Goal: Information Seeking & Learning: Learn about a topic

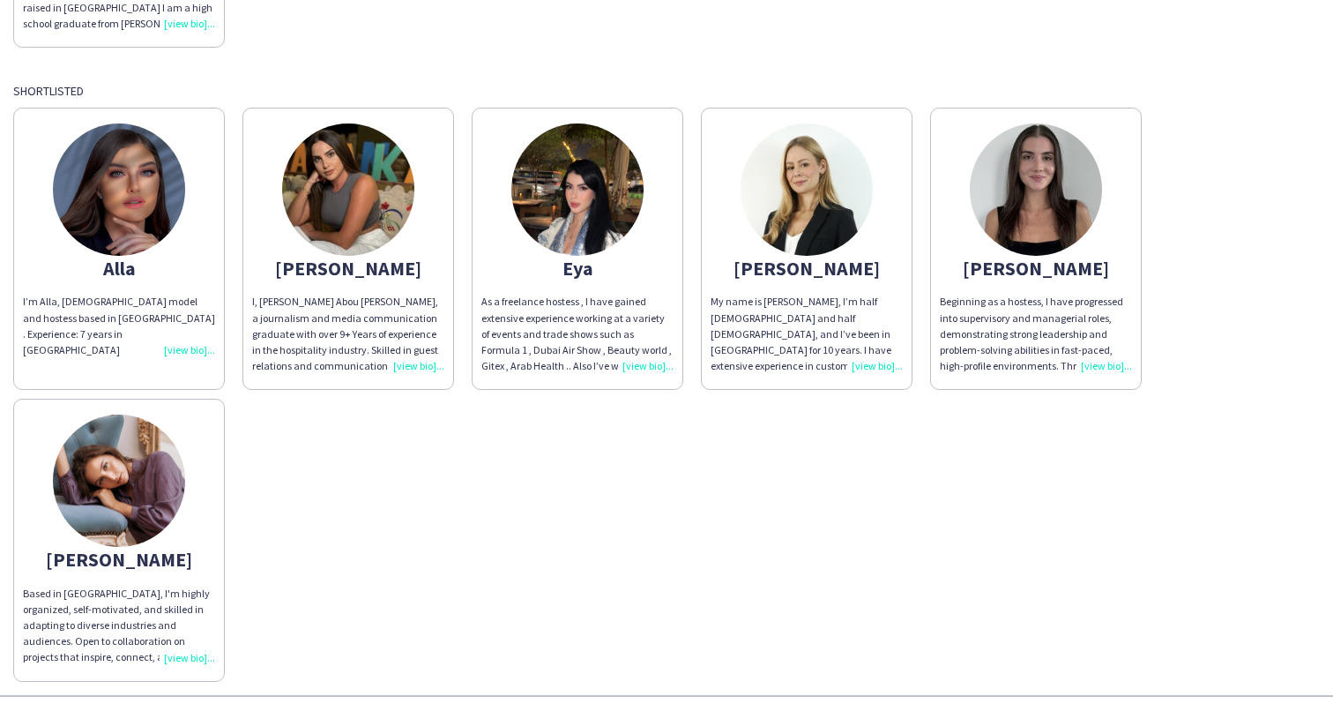
scroll to position [433, 0]
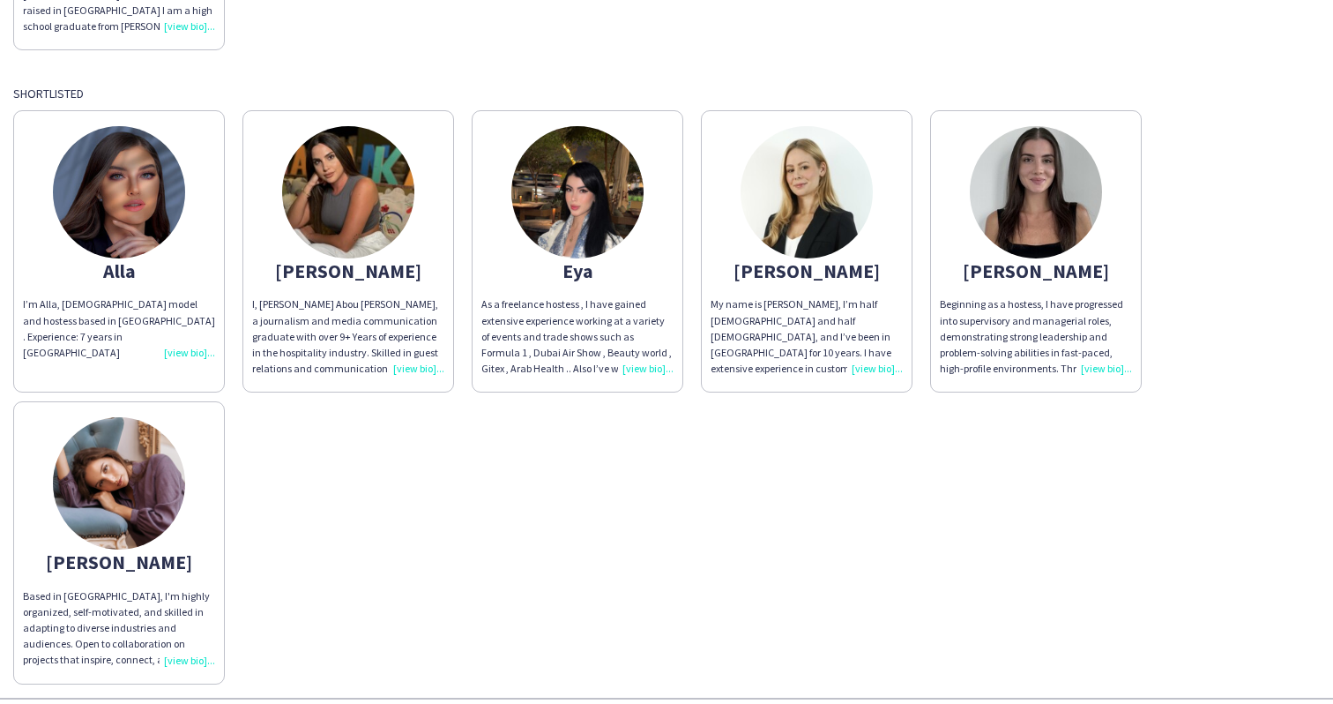
click at [1031, 198] on img at bounding box center [1036, 192] width 132 height 132
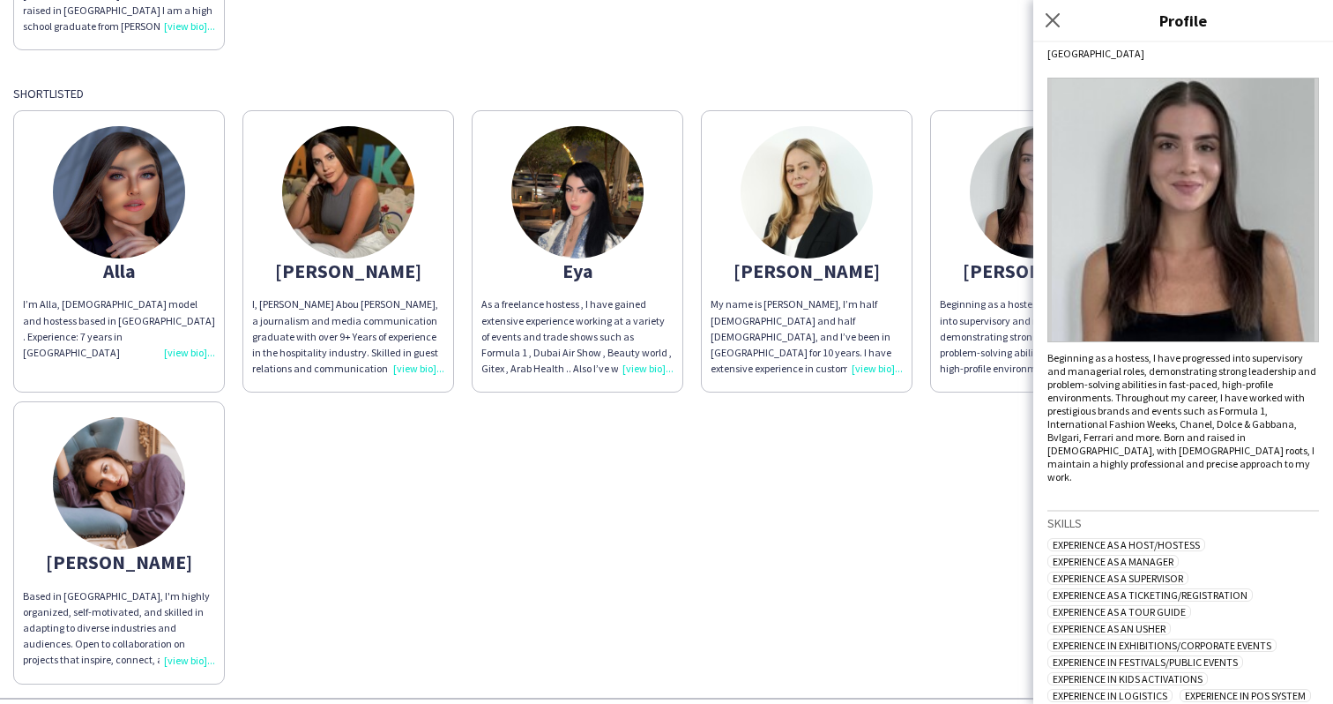
scroll to position [0, 0]
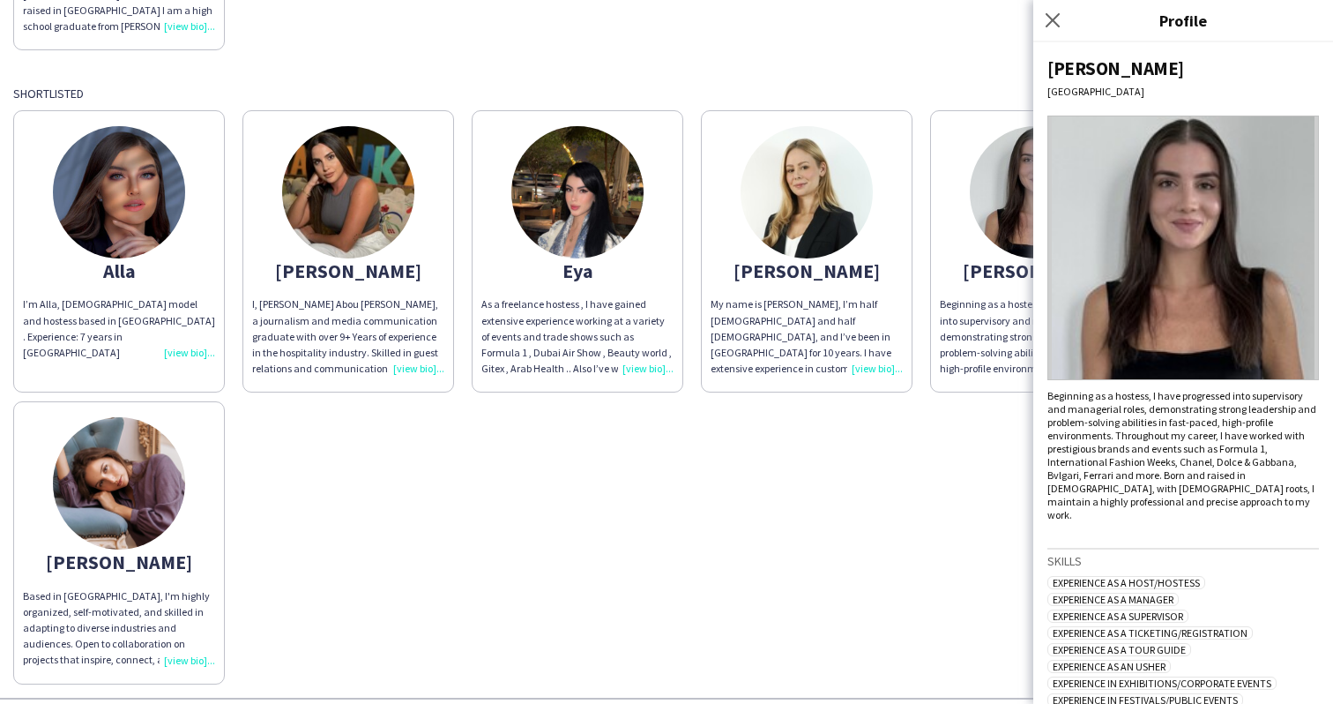
click at [152, 484] on img at bounding box center [119, 483] width 132 height 132
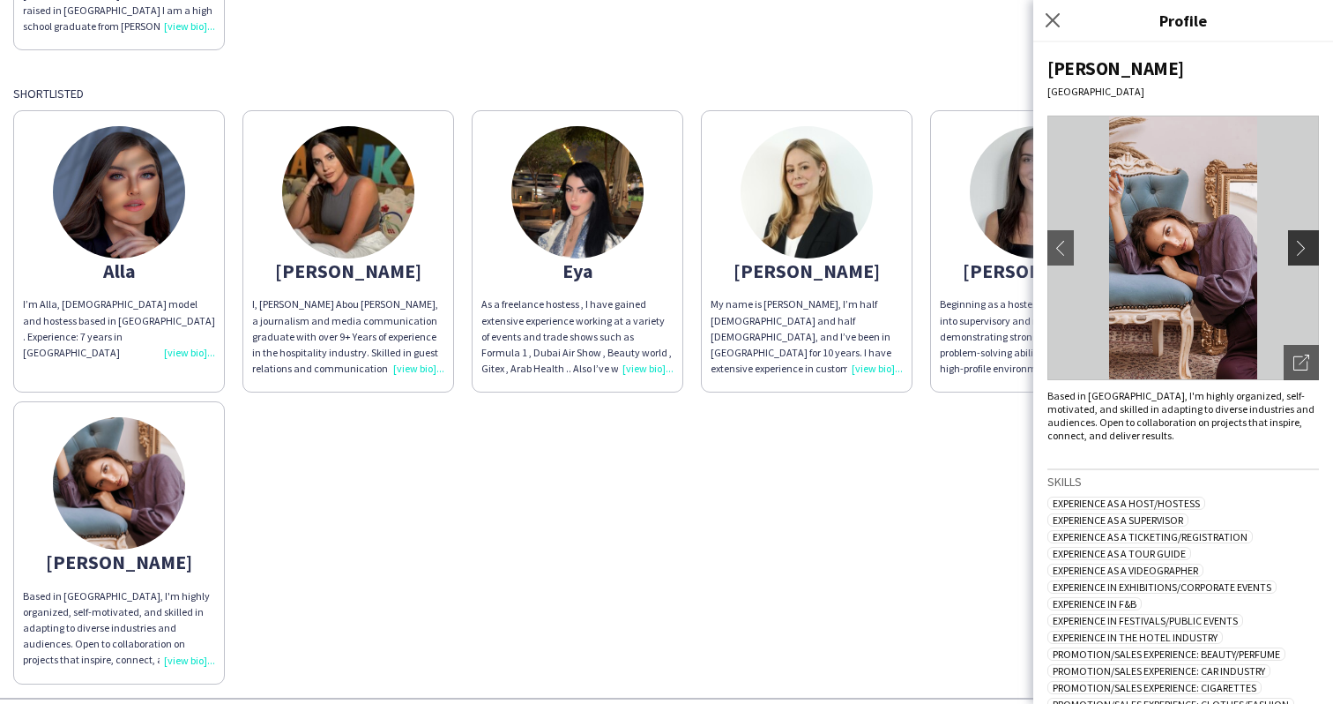
click at [1307, 252] on app-icon "chevron-right" at bounding box center [1306, 248] width 25 height 16
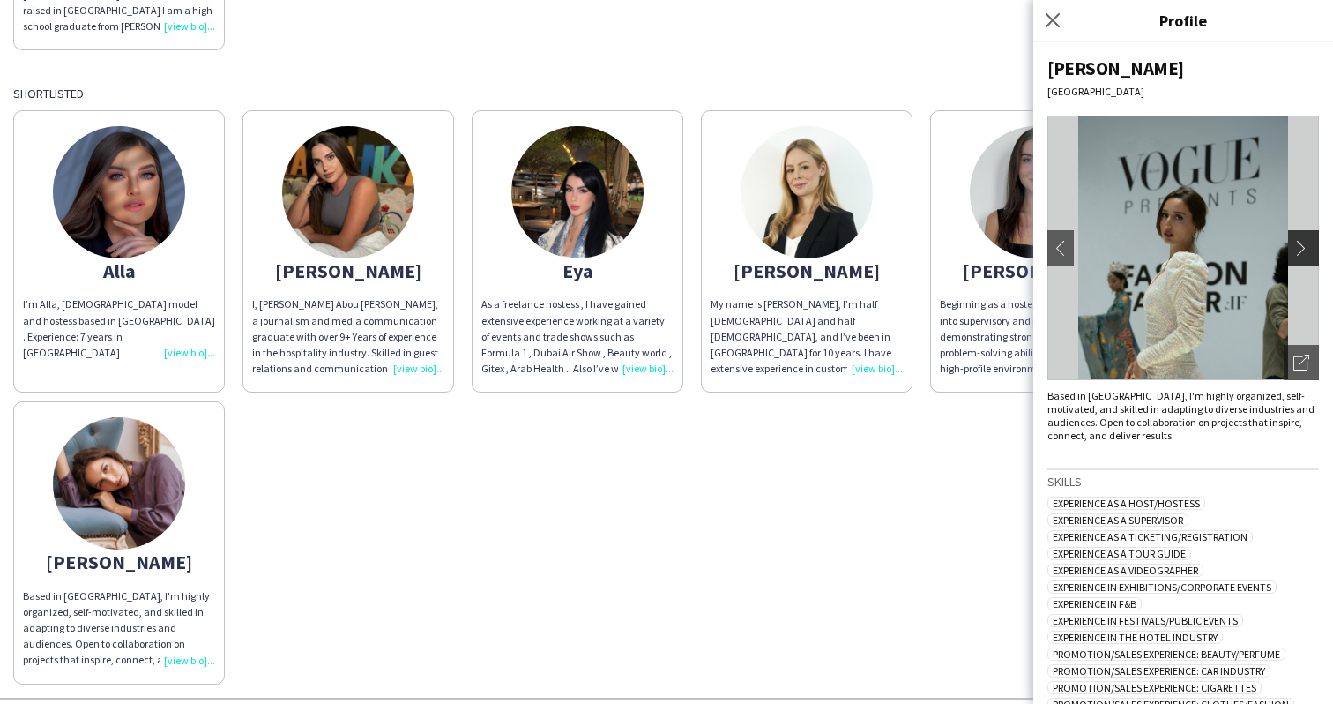
click at [1307, 252] on app-icon "chevron-right" at bounding box center [1306, 248] width 25 height 16
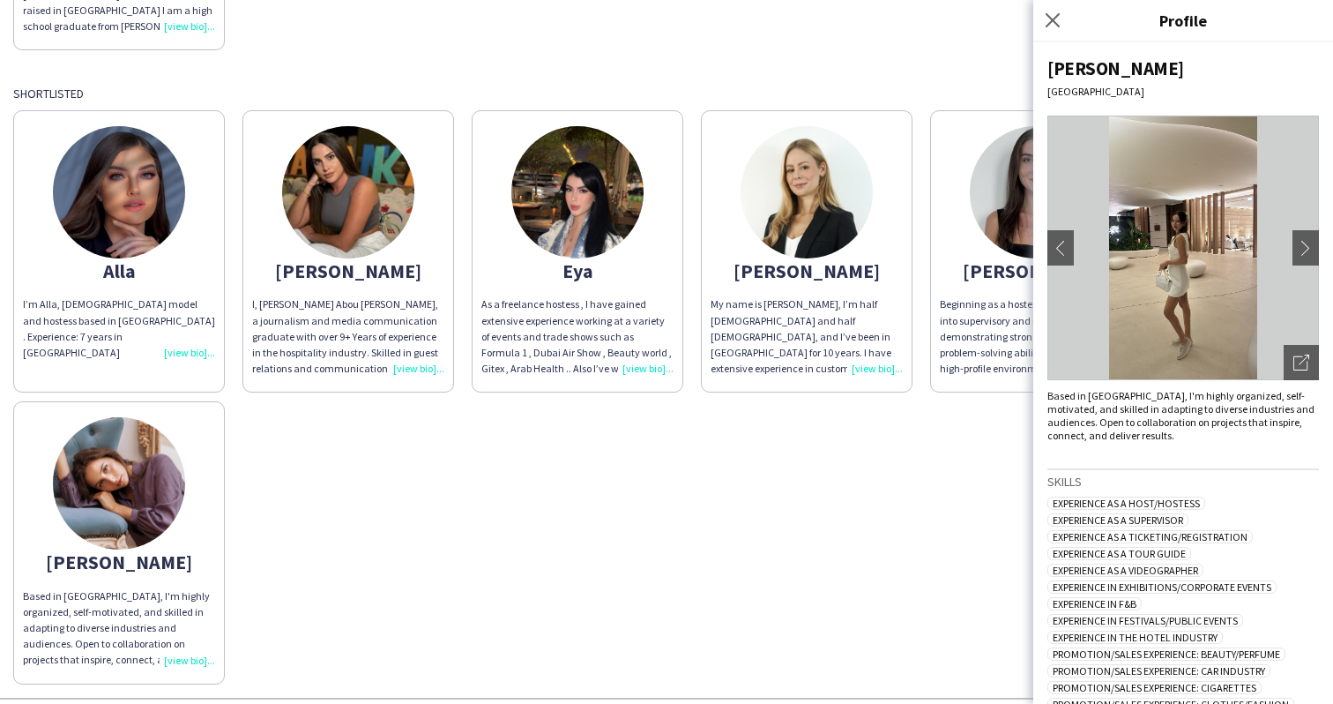
click at [1287, 252] on img at bounding box center [1184, 248] width 272 height 265
click at [1299, 249] on app-icon "chevron-right" at bounding box center [1306, 248] width 25 height 16
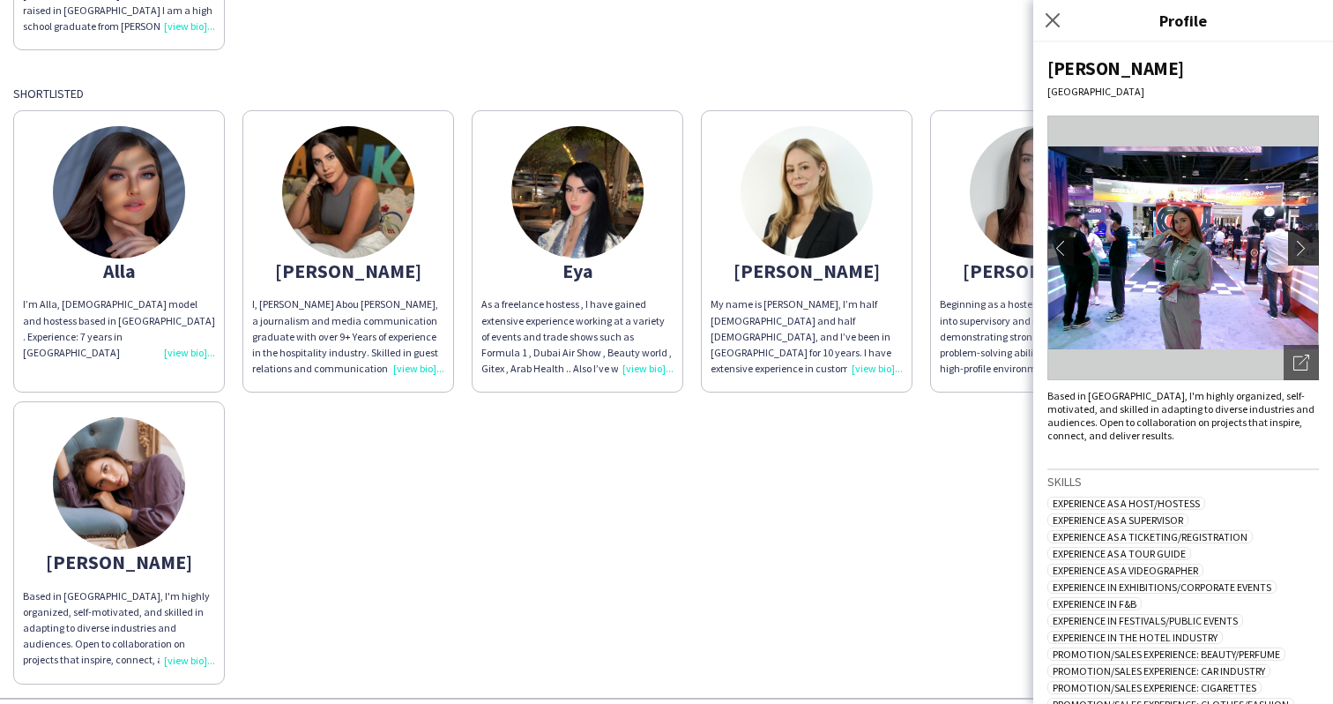
click at [1299, 249] on app-icon "chevron-right" at bounding box center [1306, 248] width 25 height 16
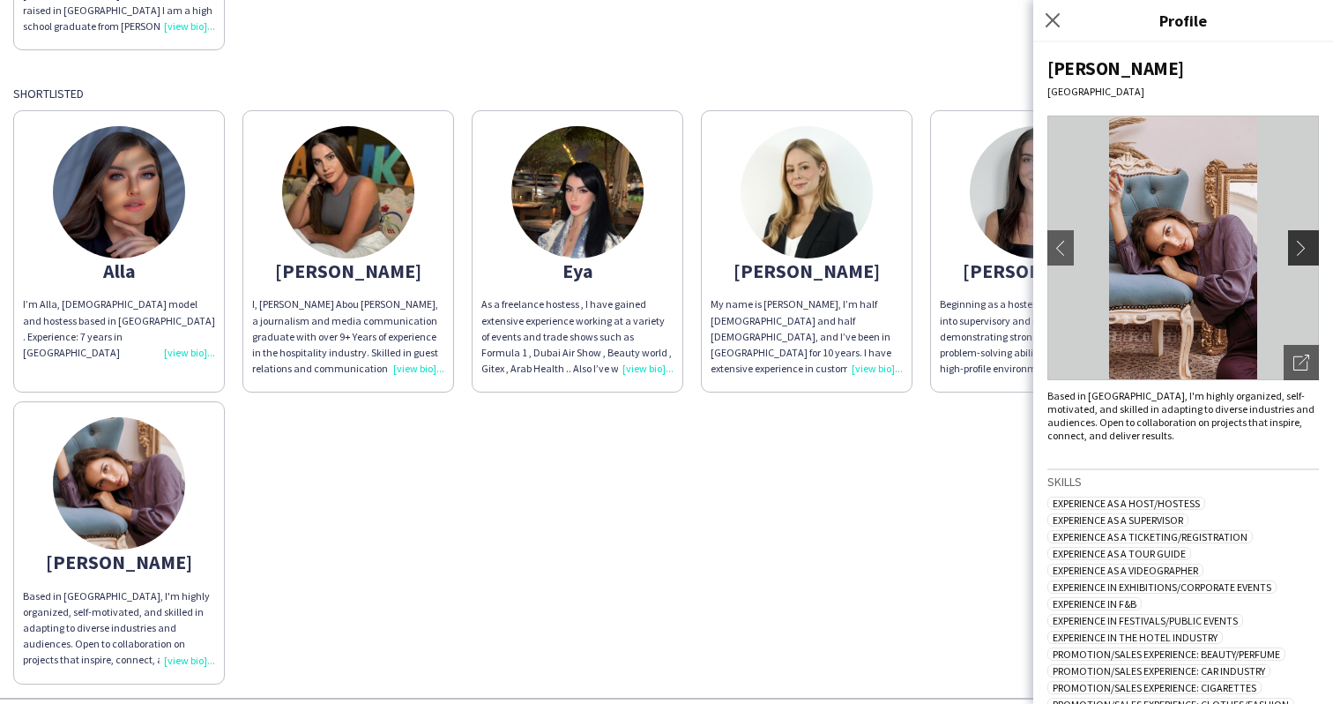
click at [1299, 249] on app-icon "chevron-right" at bounding box center [1306, 248] width 25 height 16
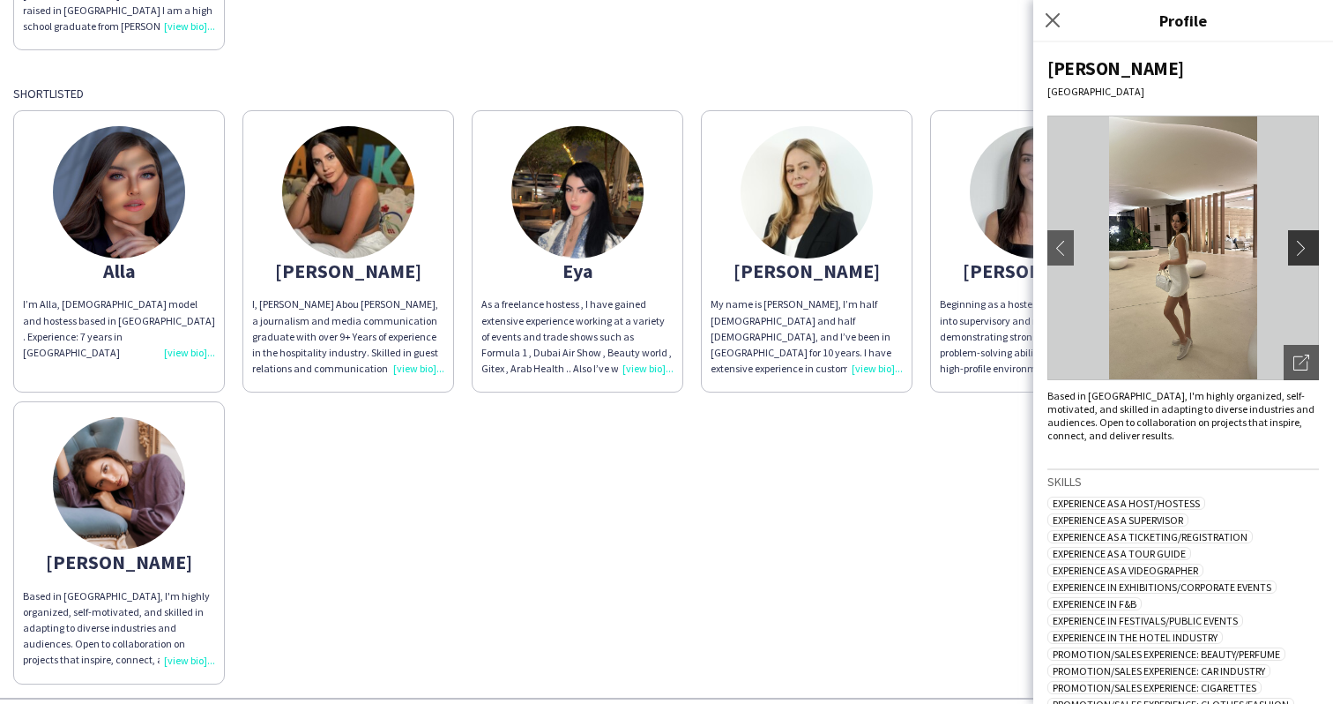
click at [1299, 249] on app-icon "chevron-right" at bounding box center [1306, 248] width 25 height 16
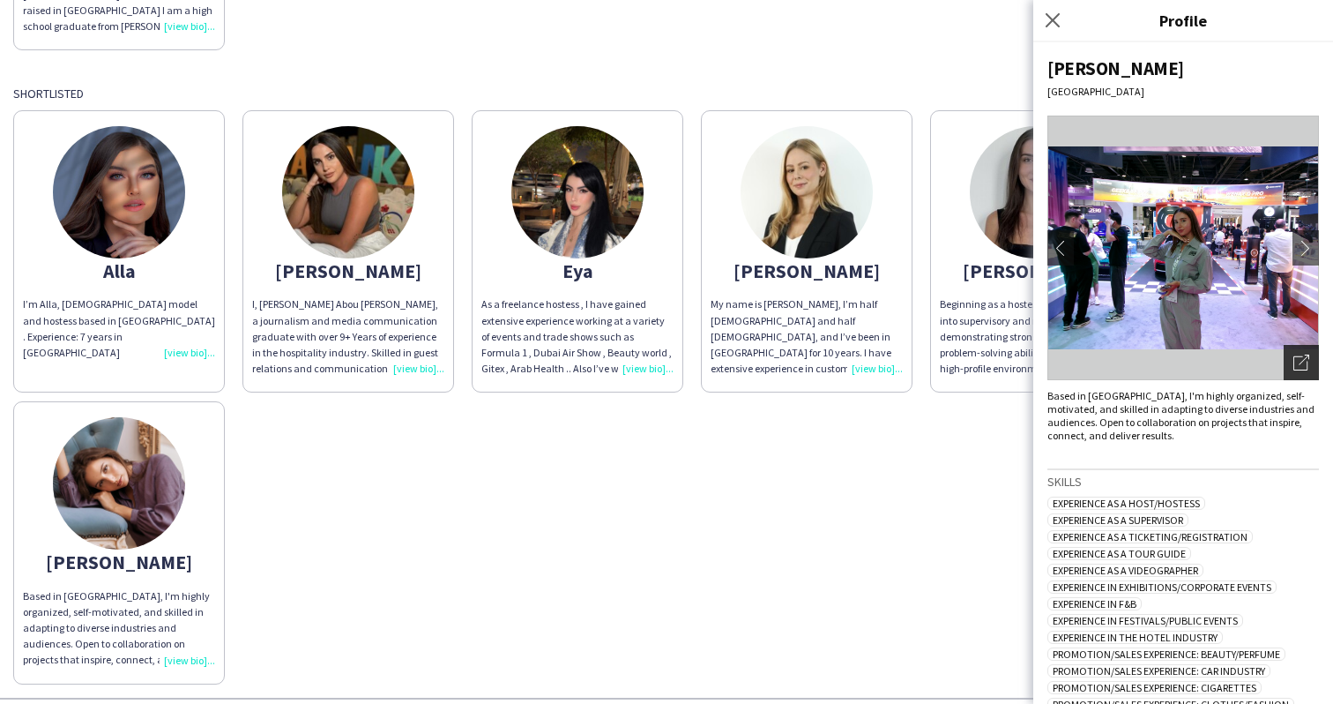
click at [1301, 361] on icon "Open photos pop-in" at bounding box center [1302, 363] width 16 height 16
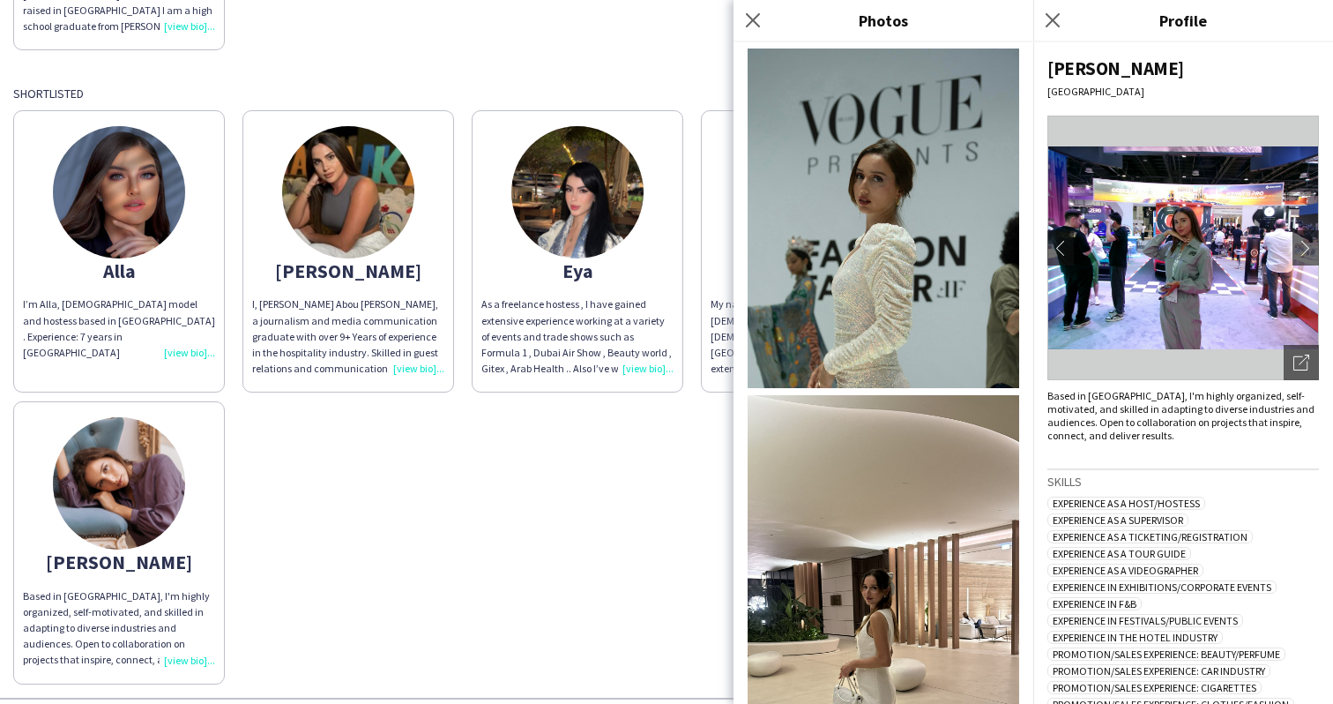
scroll to position [876, 0]
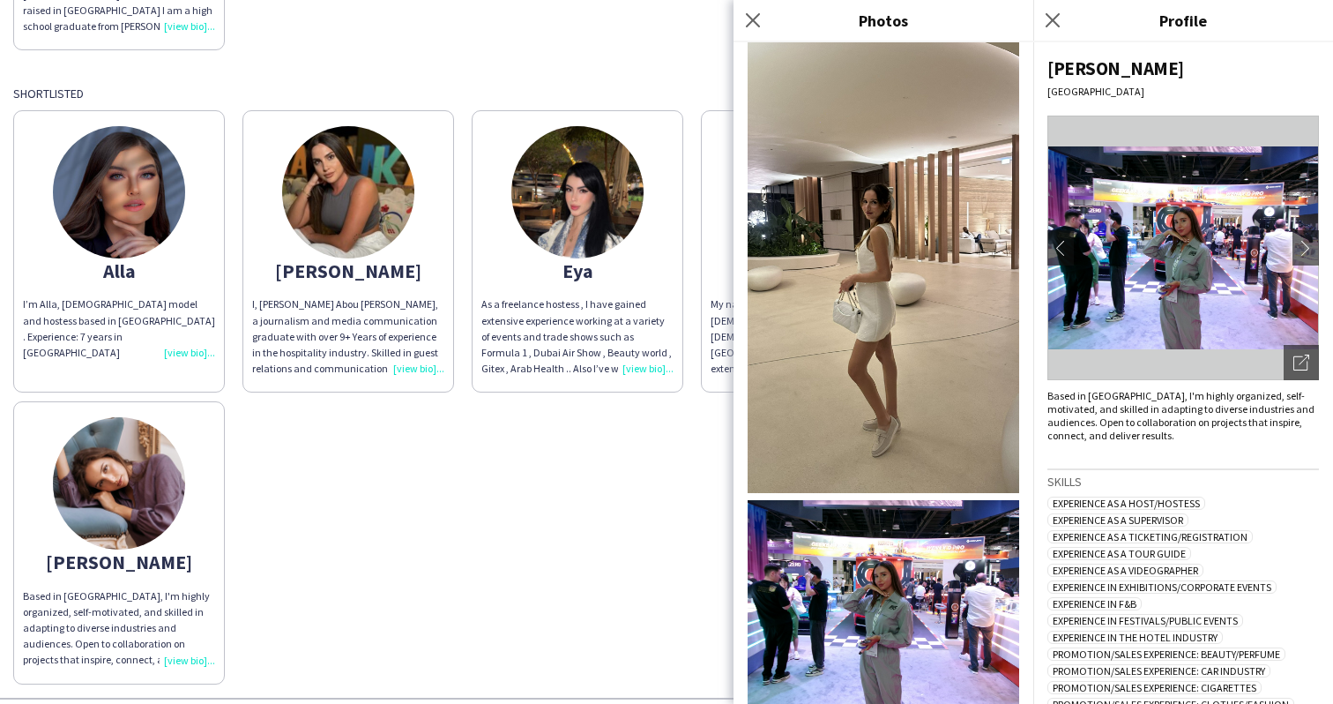
click at [888, 298] on img at bounding box center [884, 251] width 272 height 483
click at [313, 199] on img at bounding box center [348, 192] width 132 height 132
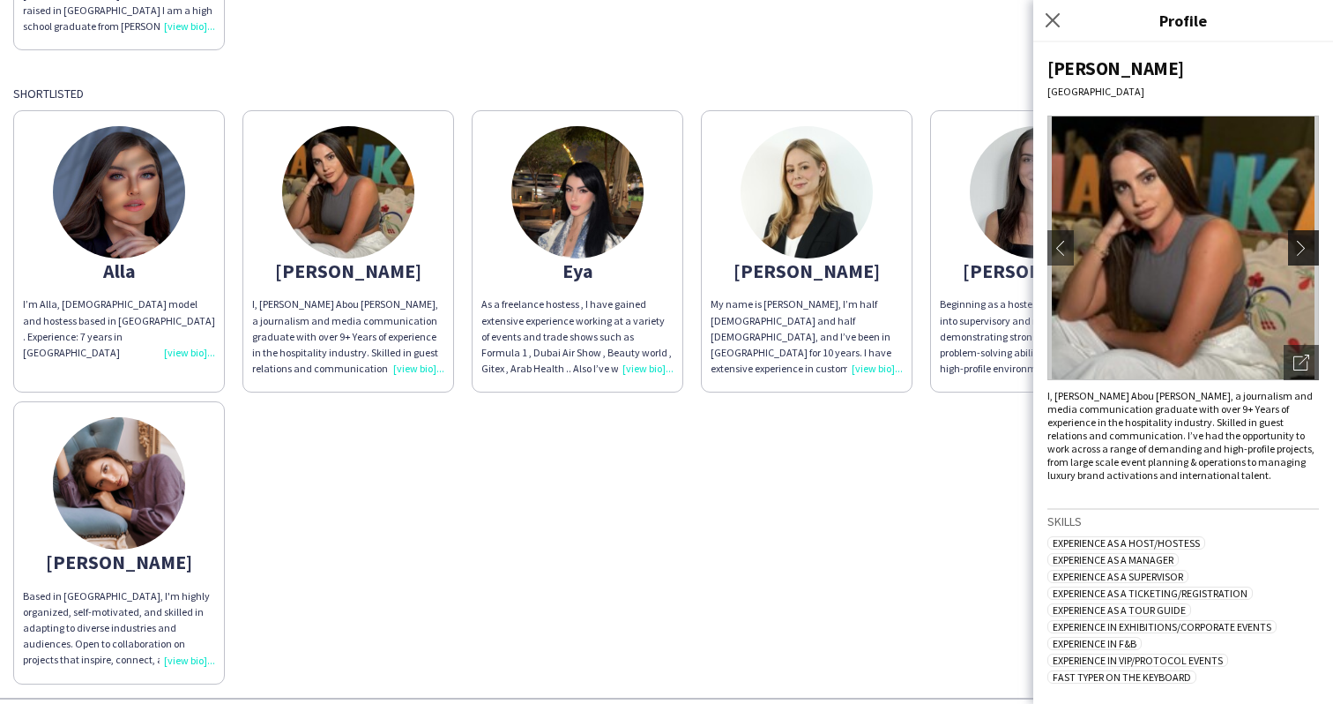
click at [1292, 247] on button "chevron-right" at bounding box center [1305, 247] width 35 height 35
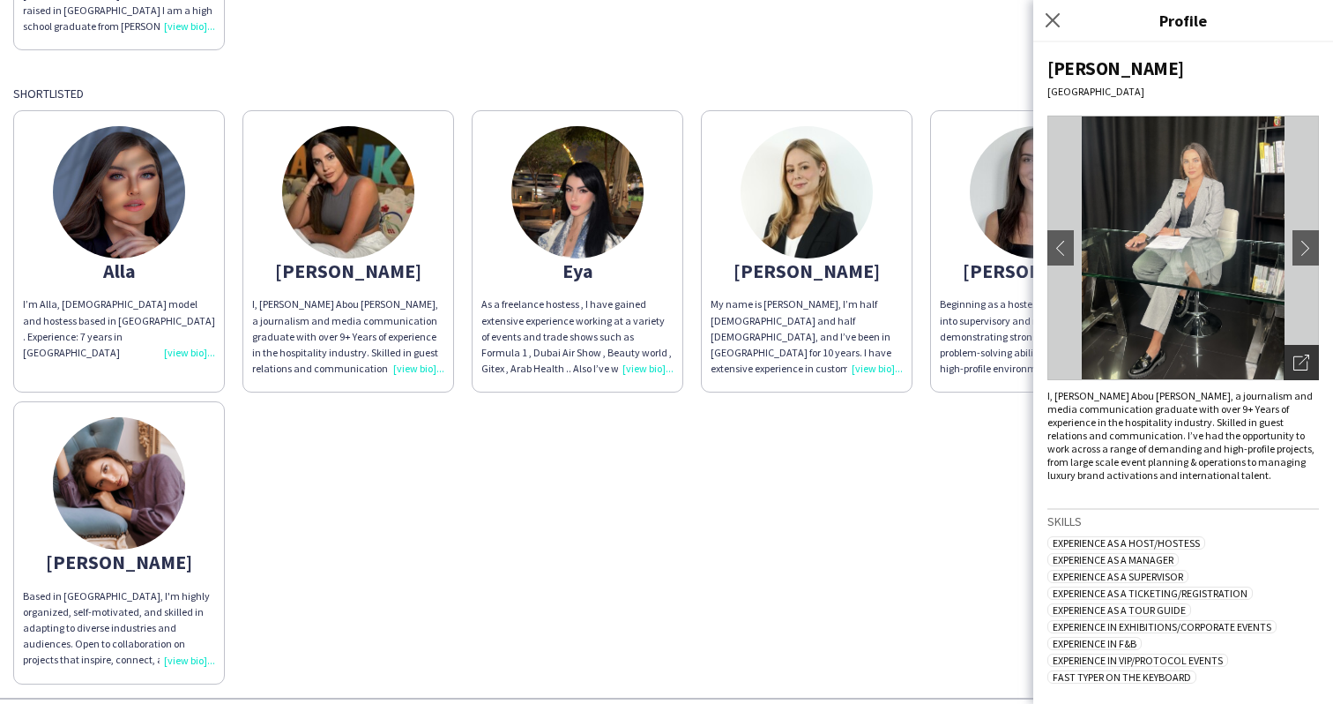
click at [1303, 367] on icon "Open photos pop-in" at bounding box center [1302, 363] width 16 height 16
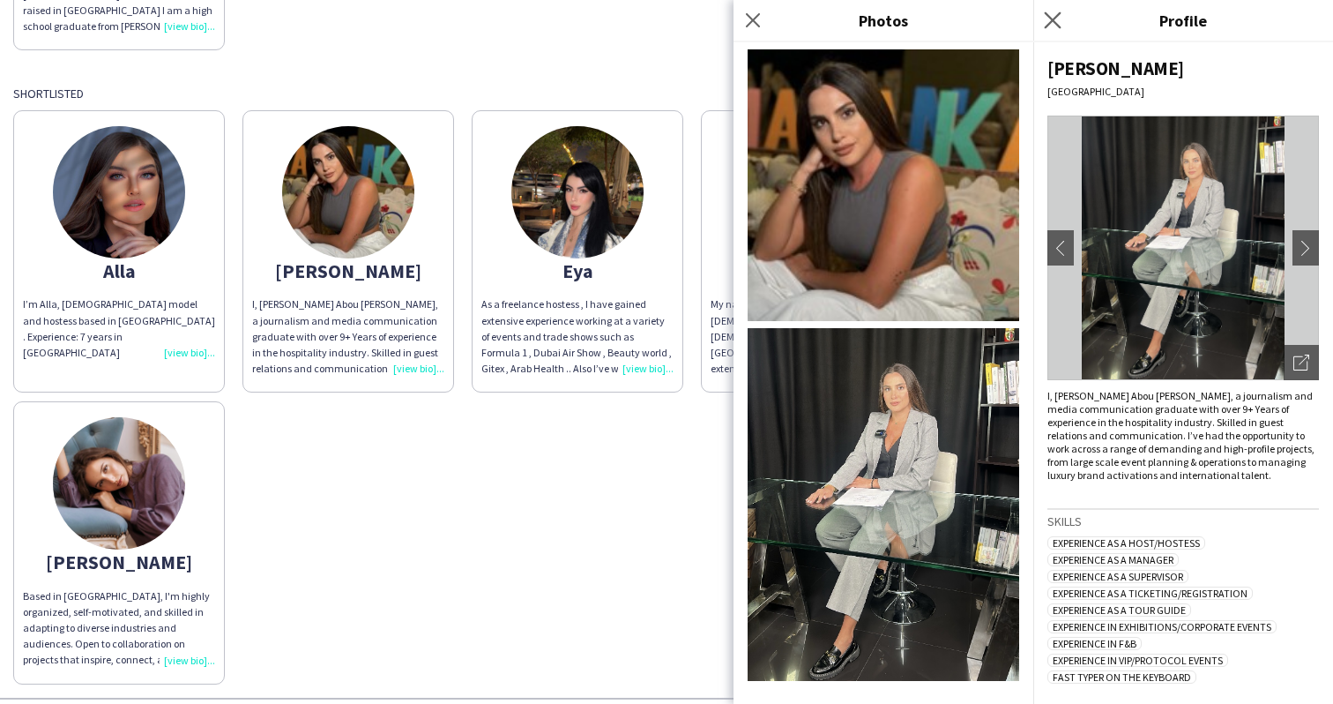
click at [1058, 11] on app-icon "Close pop-in" at bounding box center [1054, 21] width 26 height 26
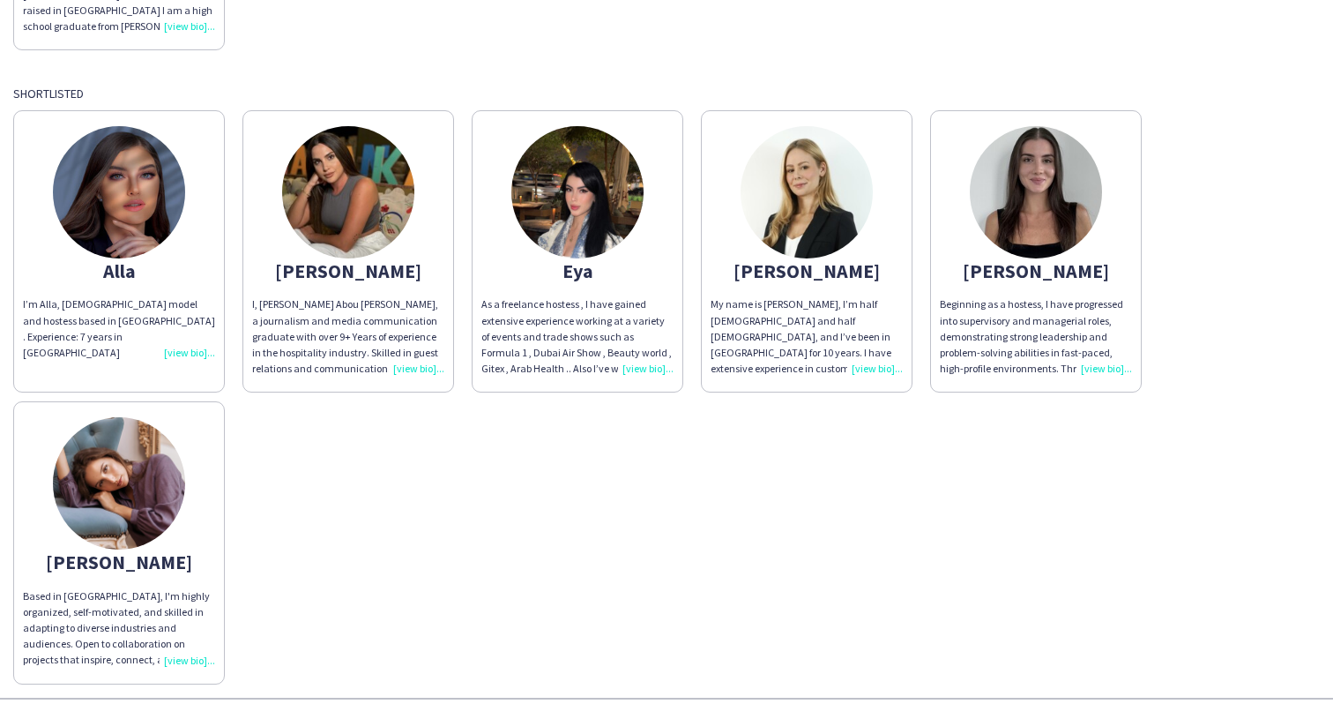
click at [820, 206] on img at bounding box center [807, 192] width 132 height 132
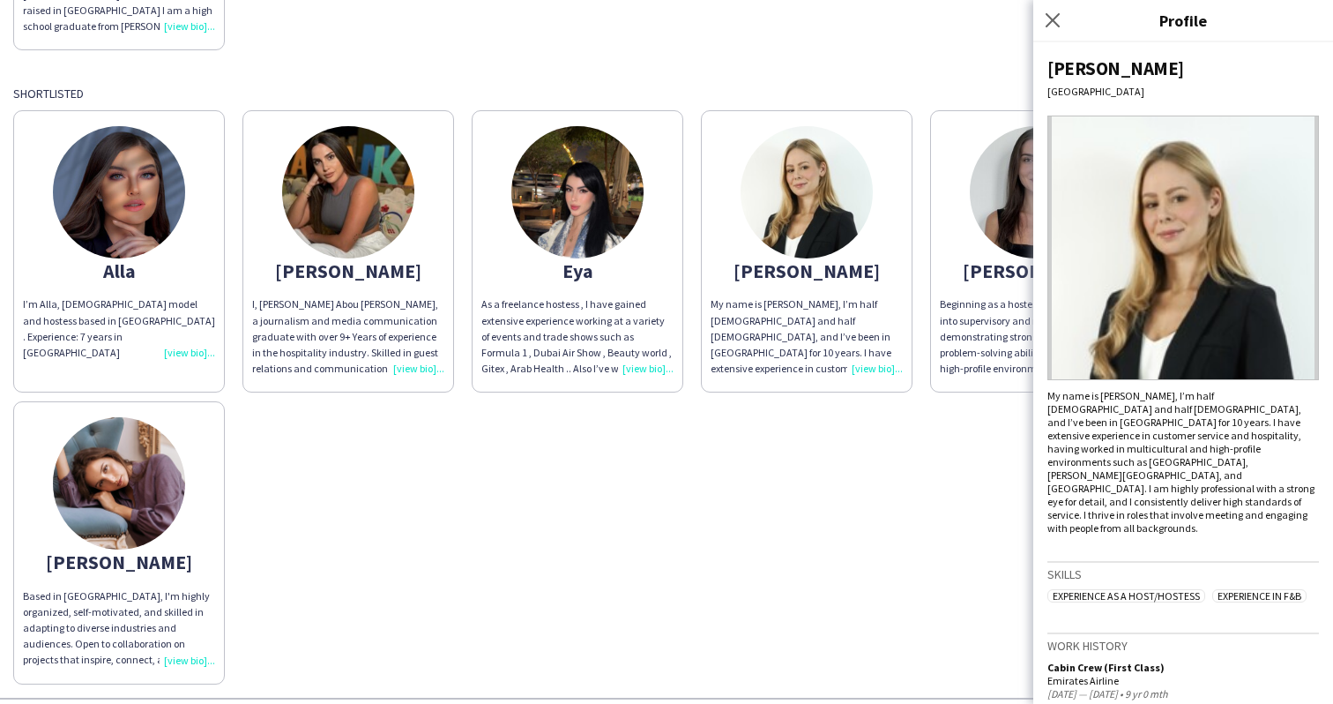
click at [1195, 268] on img at bounding box center [1184, 248] width 272 height 265
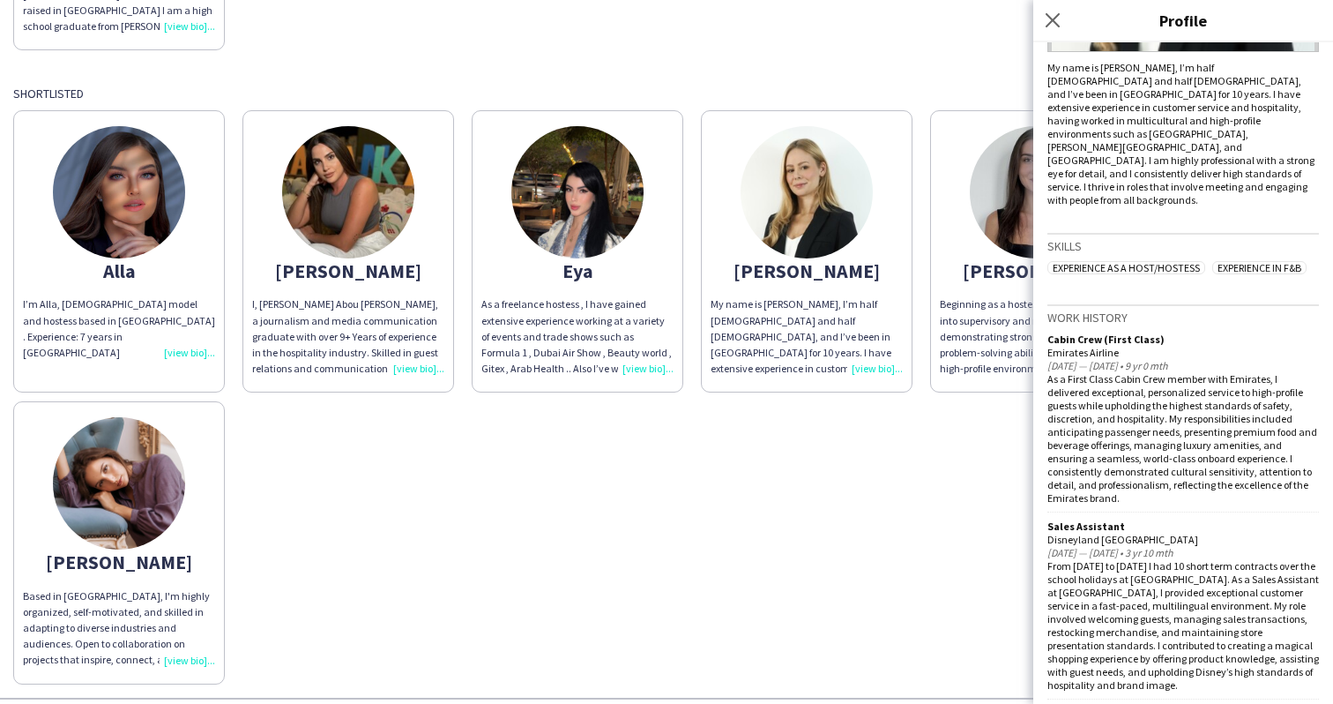
scroll to position [0, 0]
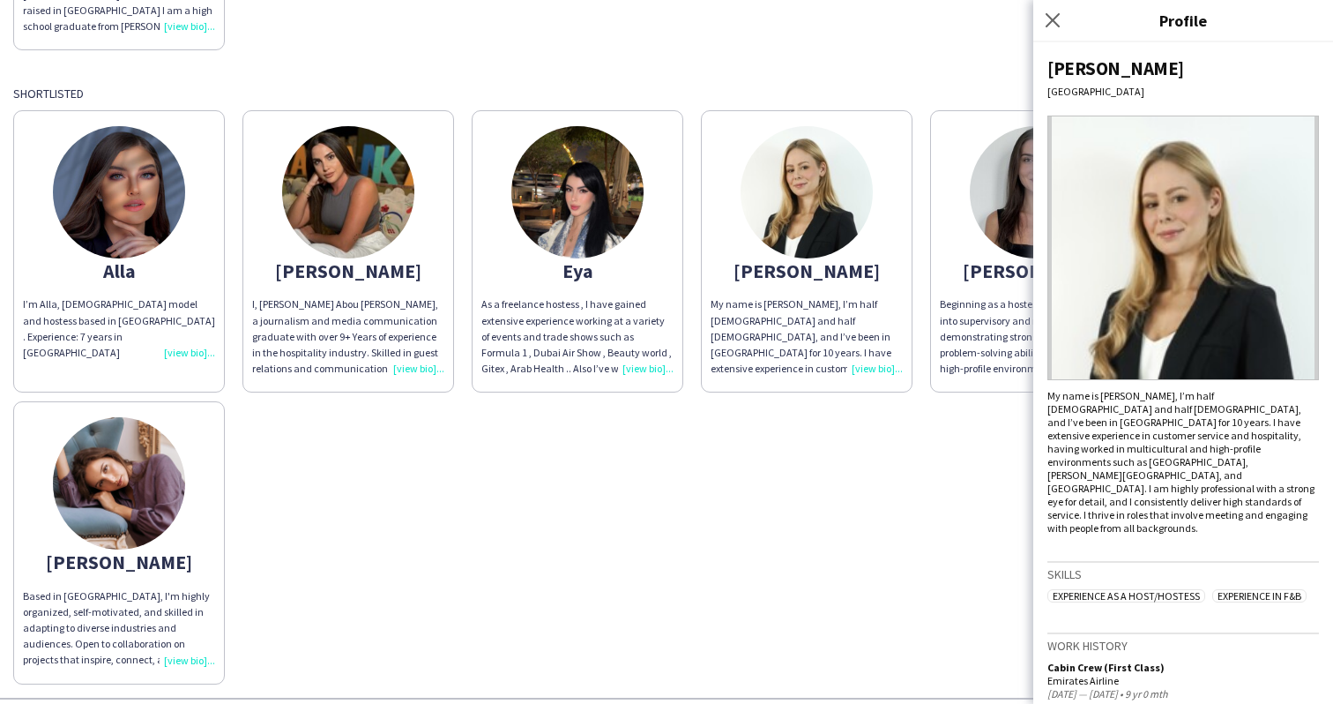
click at [1194, 328] on img at bounding box center [1184, 248] width 272 height 265
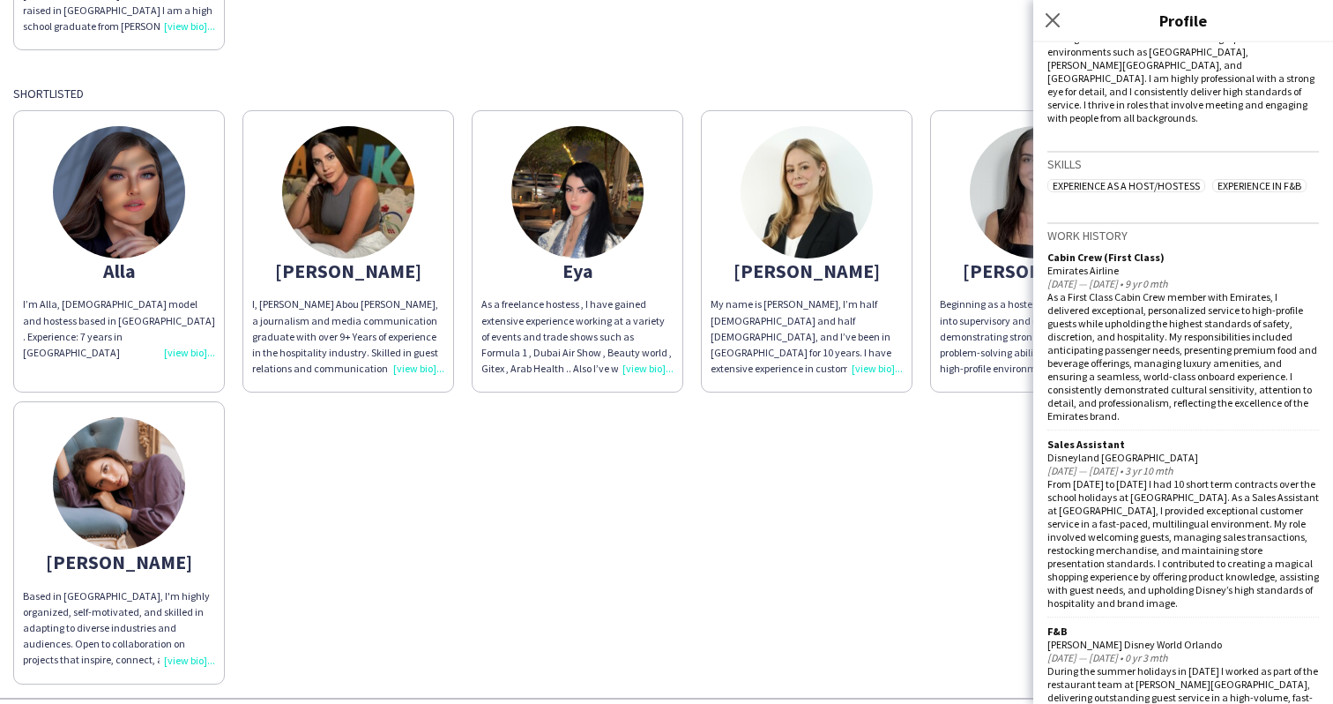
scroll to position [595, 0]
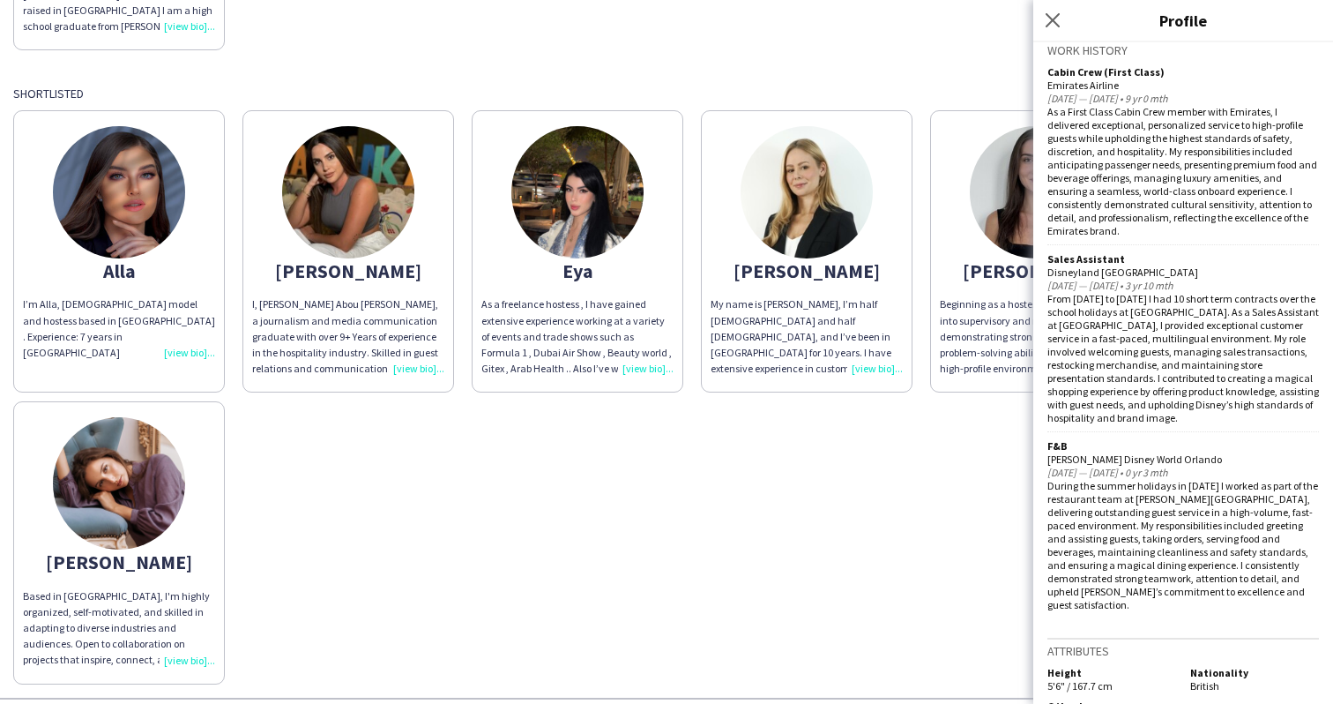
click at [918, 549] on div "Alla I’m Alla, [DEMOGRAPHIC_DATA] model and hostess based in [GEOGRAPHIC_DATA] …" at bounding box center [666, 392] width 1307 height 582
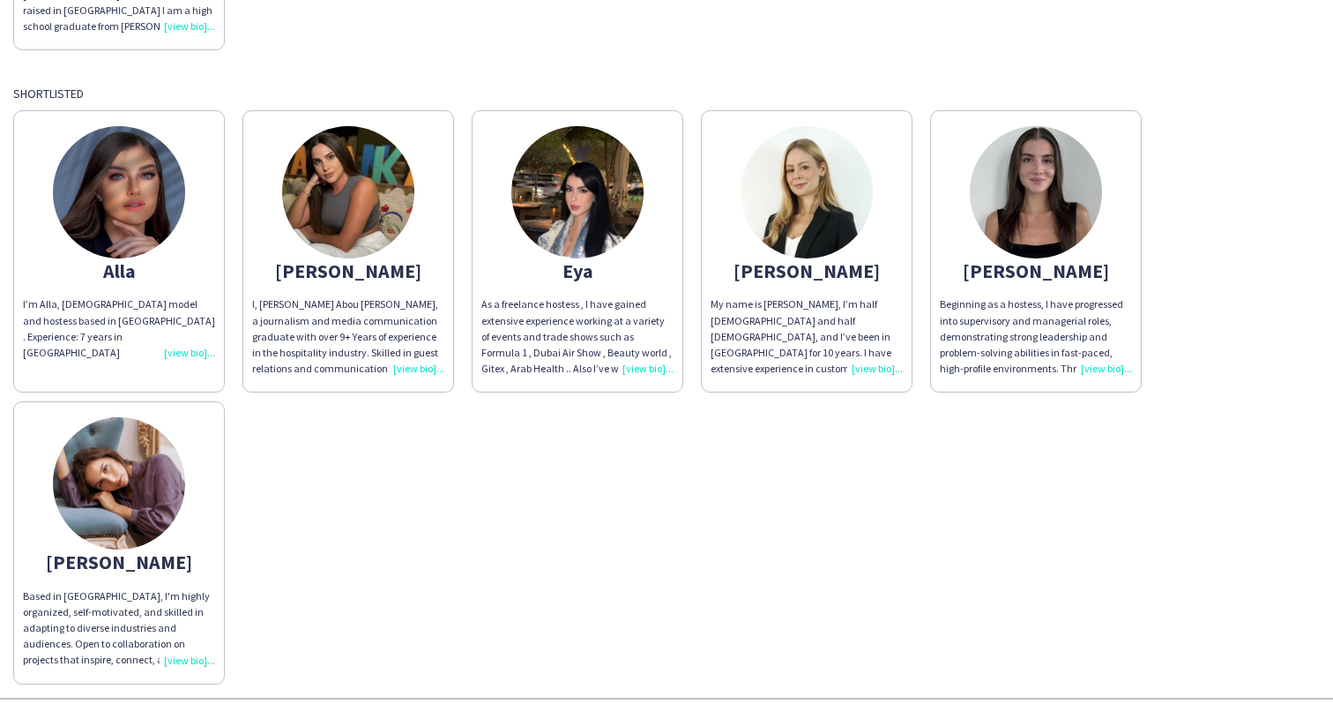
click at [1041, 233] on img at bounding box center [1036, 192] width 132 height 132
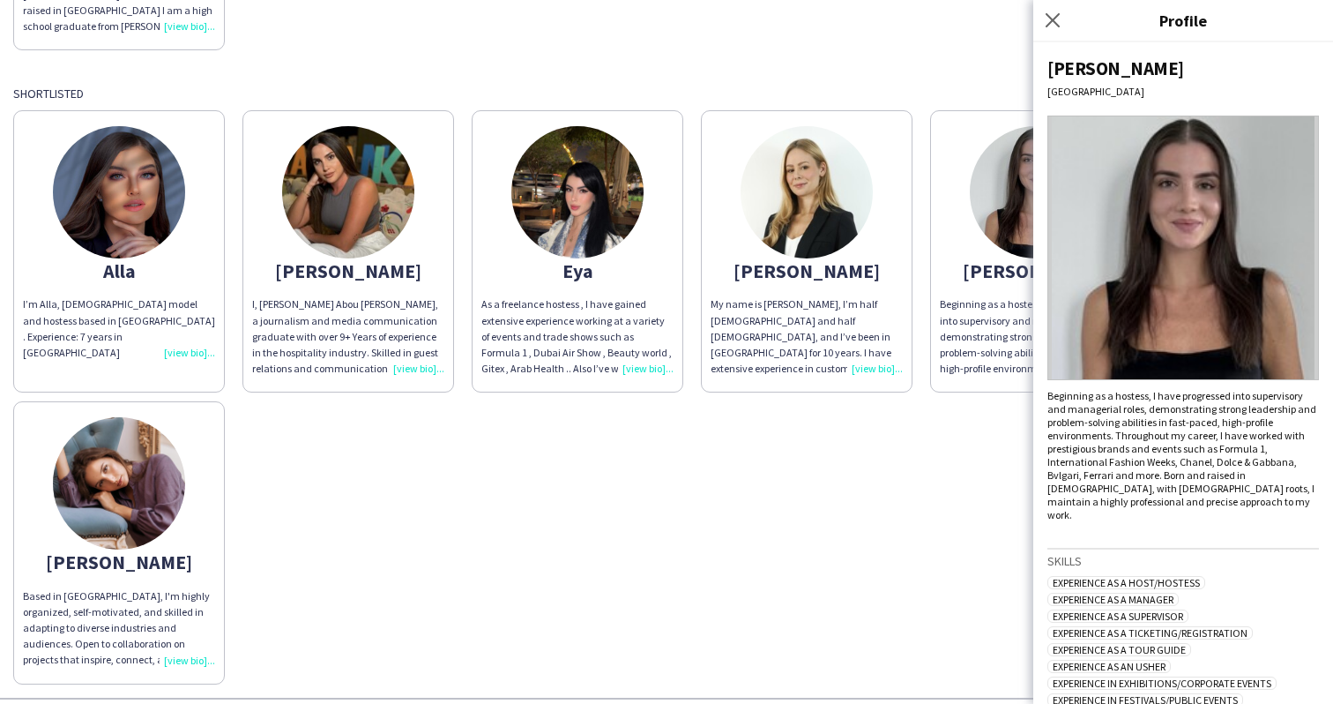
click at [1182, 245] on img at bounding box center [1184, 248] width 272 height 265
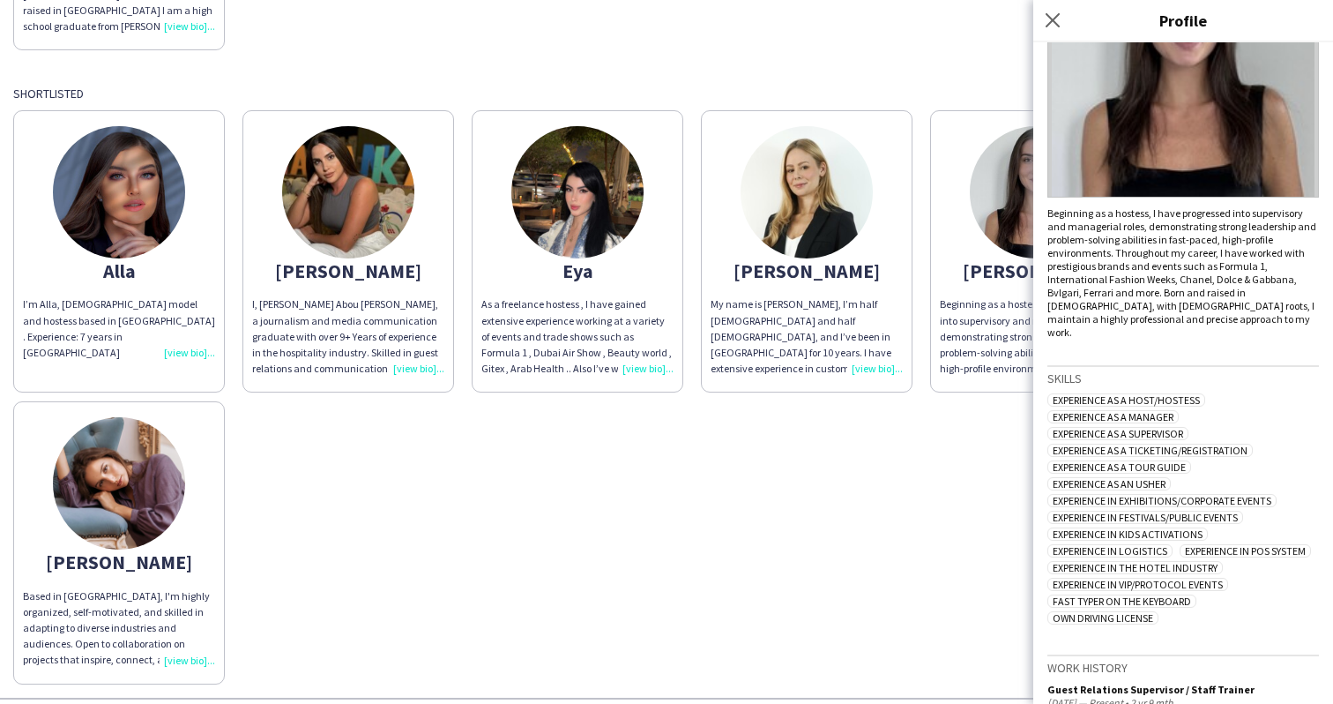
scroll to position [0, 0]
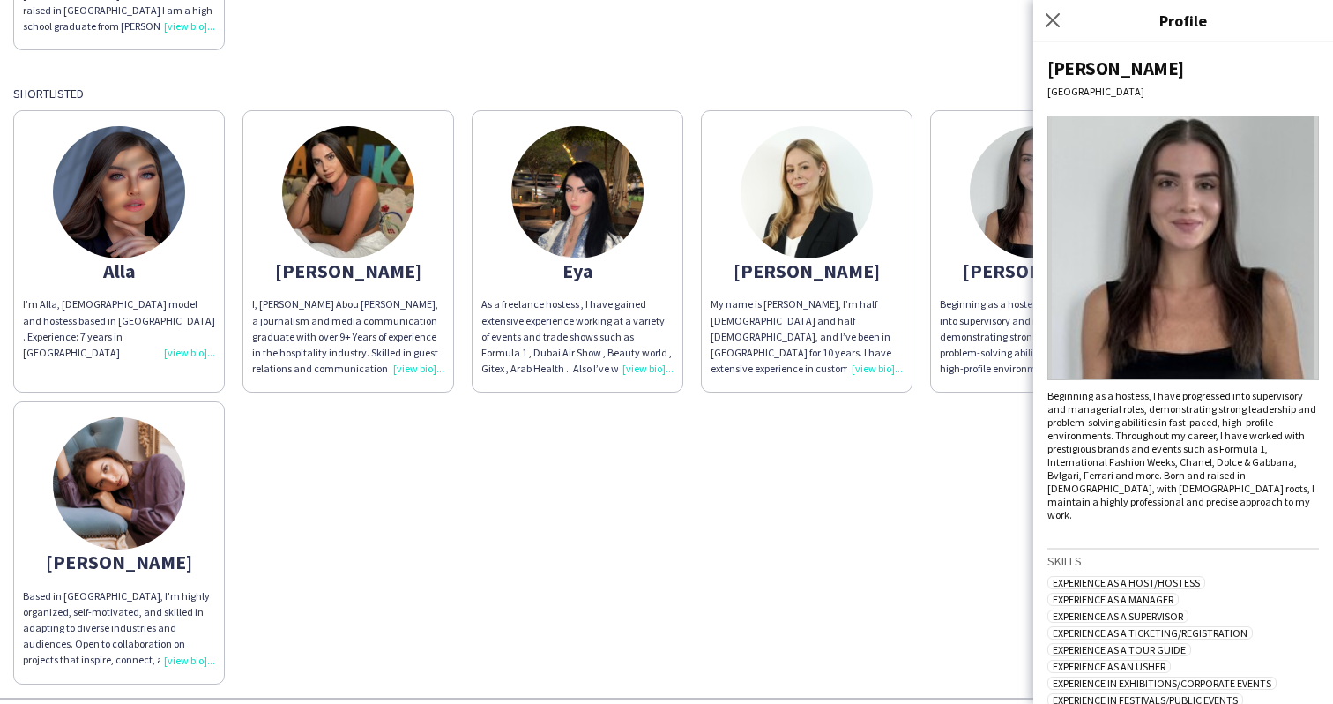
click at [1194, 340] on img at bounding box center [1184, 248] width 272 height 265
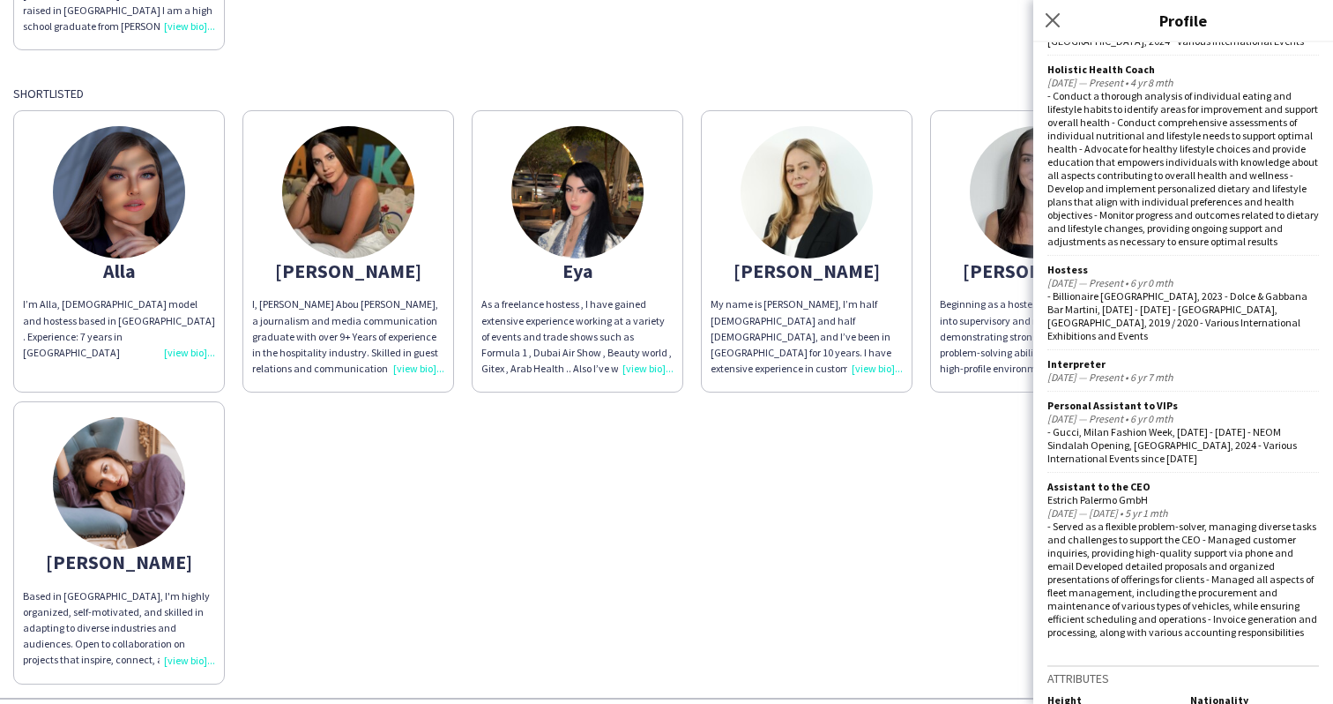
scroll to position [893, 0]
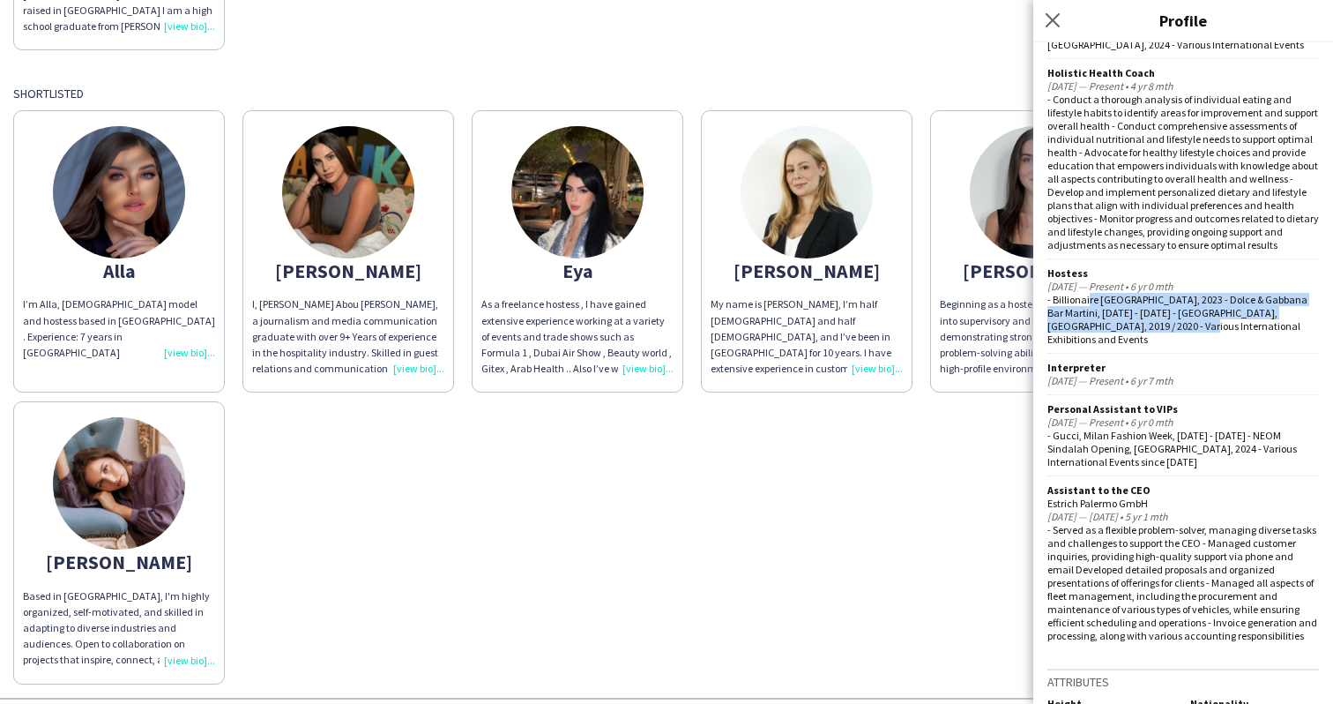
drag, startPoint x: 1087, startPoint y: 291, endPoint x: 1137, endPoint y: 322, distance: 58.2
click at [1137, 322] on div "- Billionaire [GEOGRAPHIC_DATA], 2023 - Dolce & Gabbana Bar Martini, [DATE] - […" at bounding box center [1184, 319] width 272 height 53
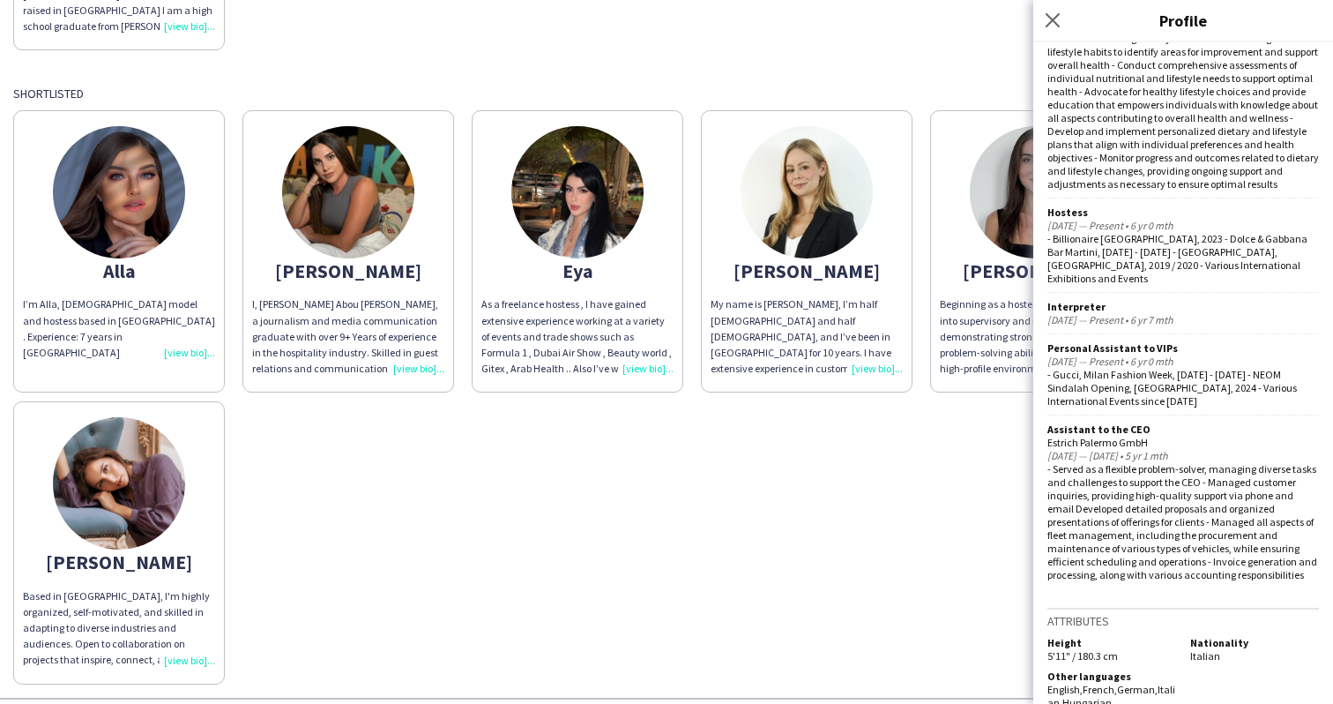
click at [782, 499] on div "Alla I’m Alla, [DEMOGRAPHIC_DATA] model and hostess based in [GEOGRAPHIC_DATA] …" at bounding box center [666, 392] width 1307 height 582
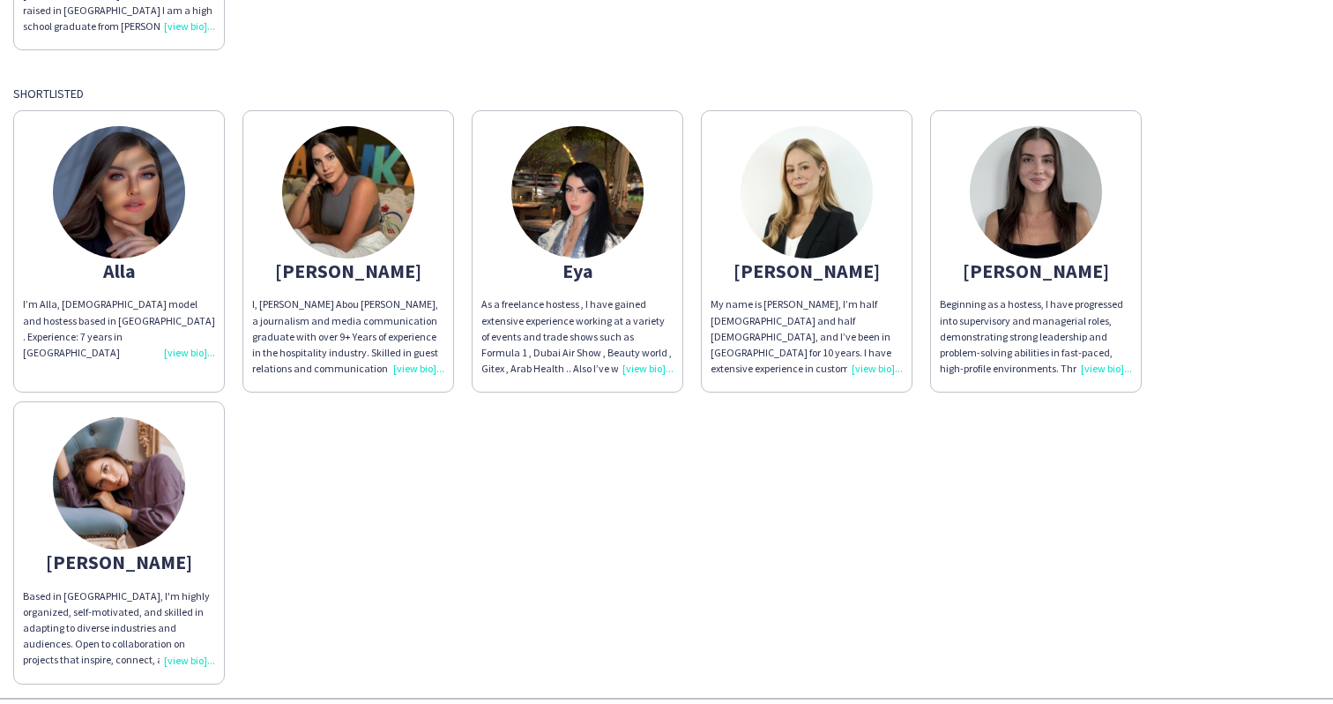
click at [1053, 193] on img at bounding box center [1036, 192] width 132 height 132
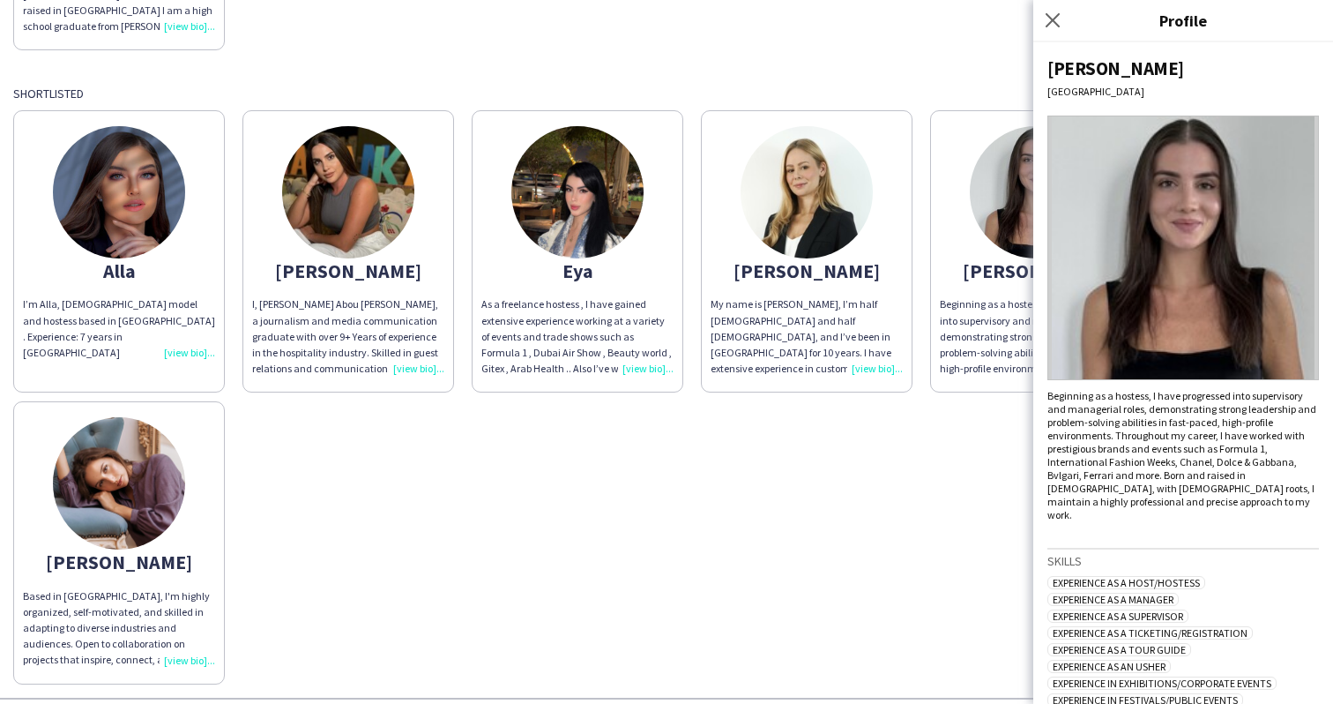
click at [1208, 235] on img at bounding box center [1184, 248] width 272 height 265
click at [307, 185] on img at bounding box center [348, 192] width 132 height 132
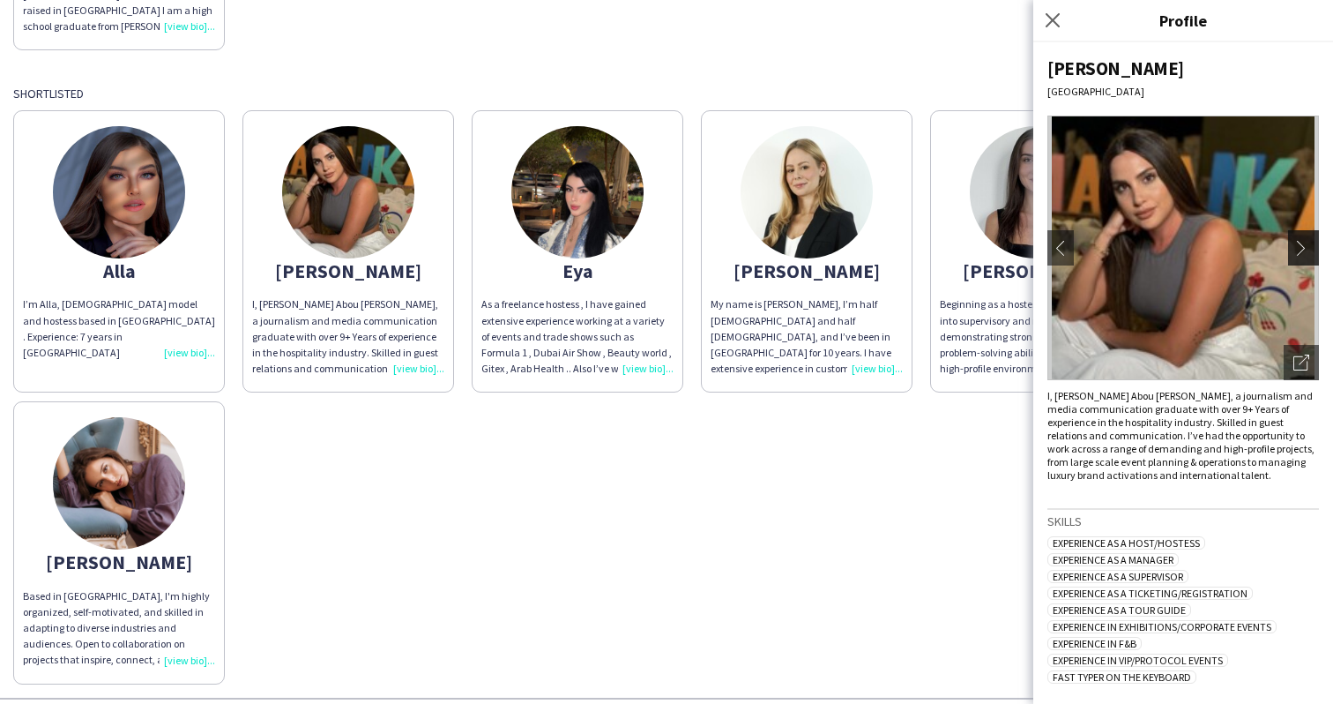
click at [1288, 250] on button "chevron-right" at bounding box center [1305, 247] width 35 height 35
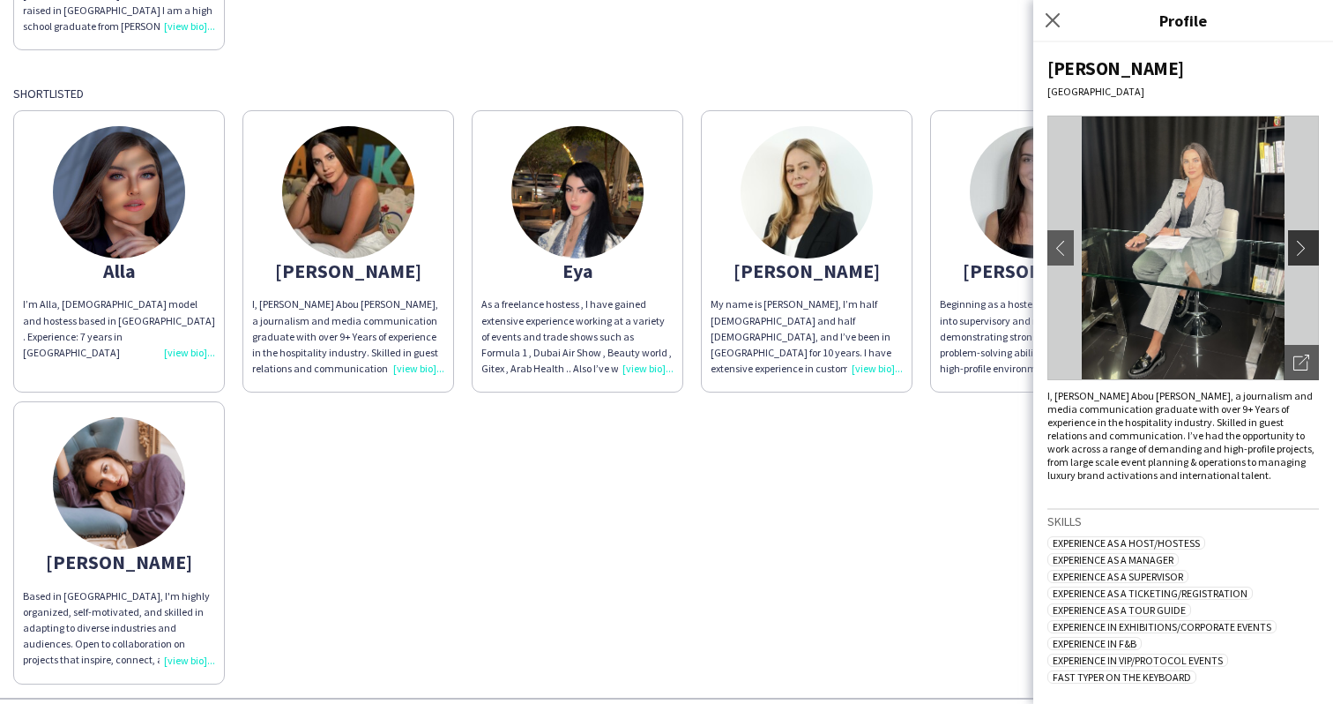
click at [1288, 250] on button "chevron-right" at bounding box center [1305, 247] width 35 height 35
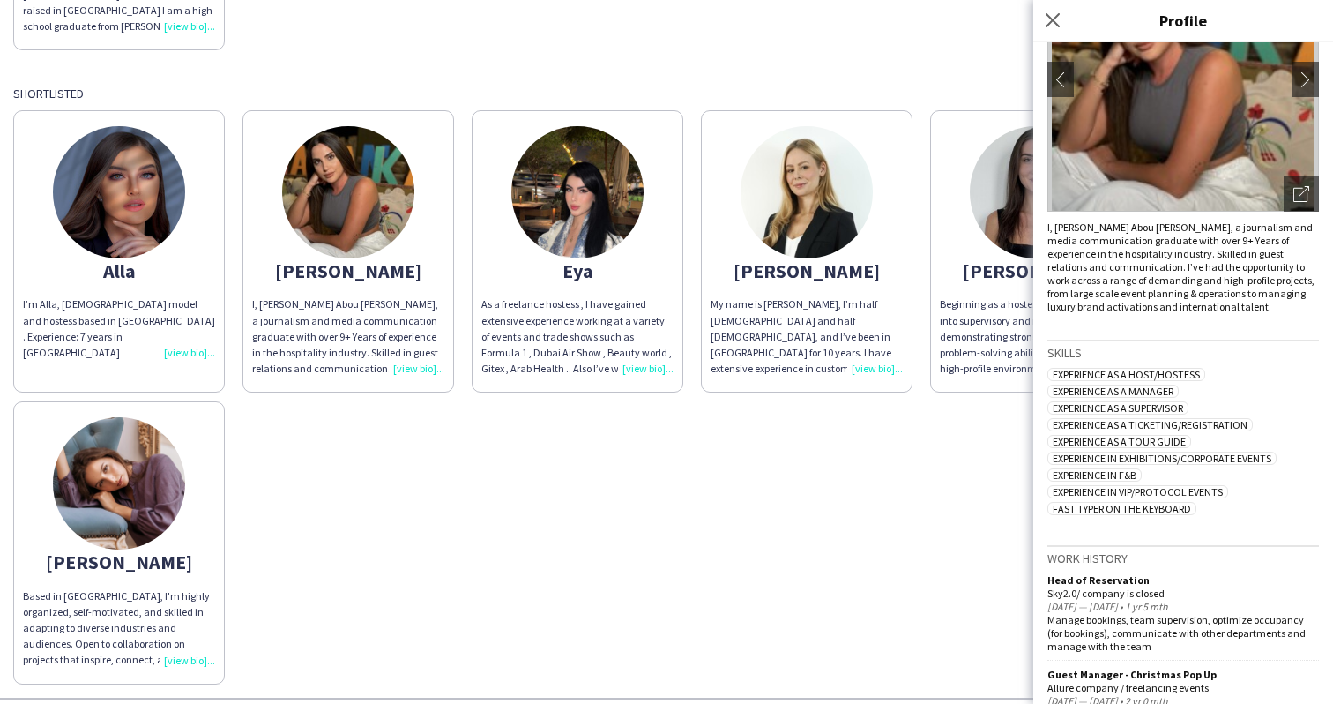
scroll to position [0, 0]
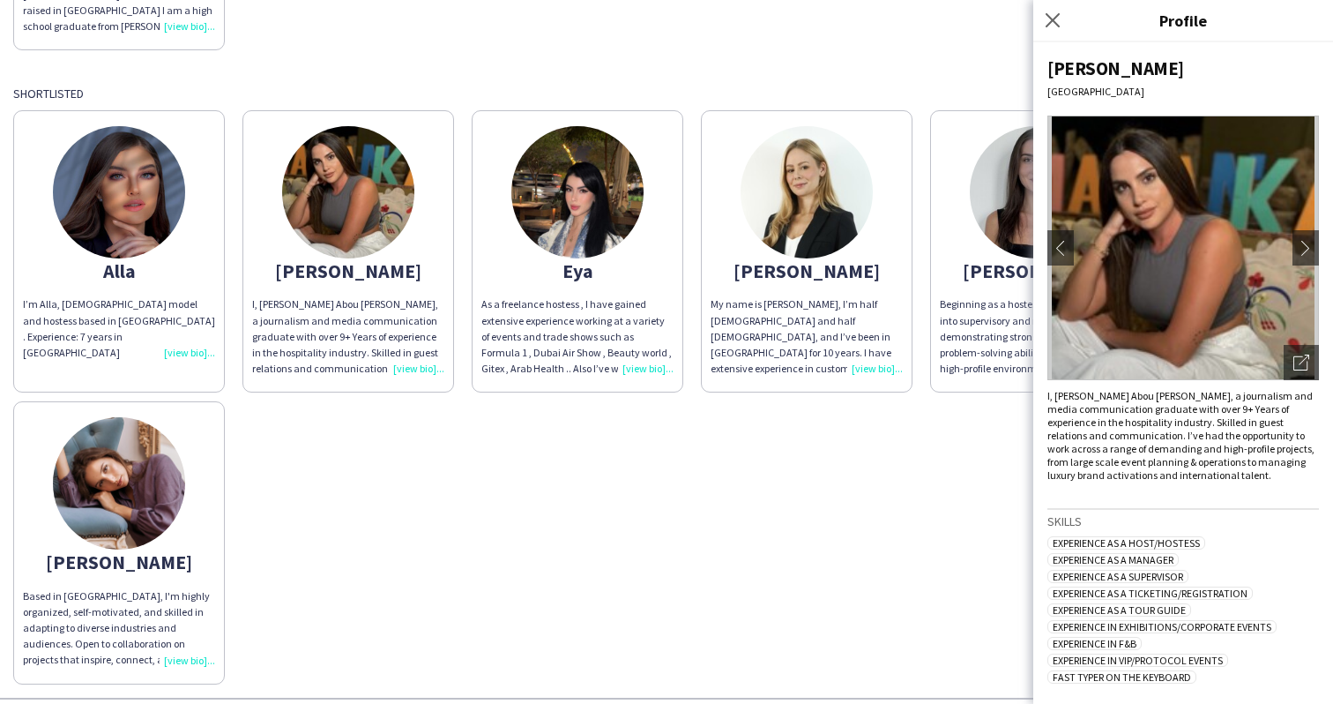
click at [138, 221] on img at bounding box center [119, 192] width 132 height 132
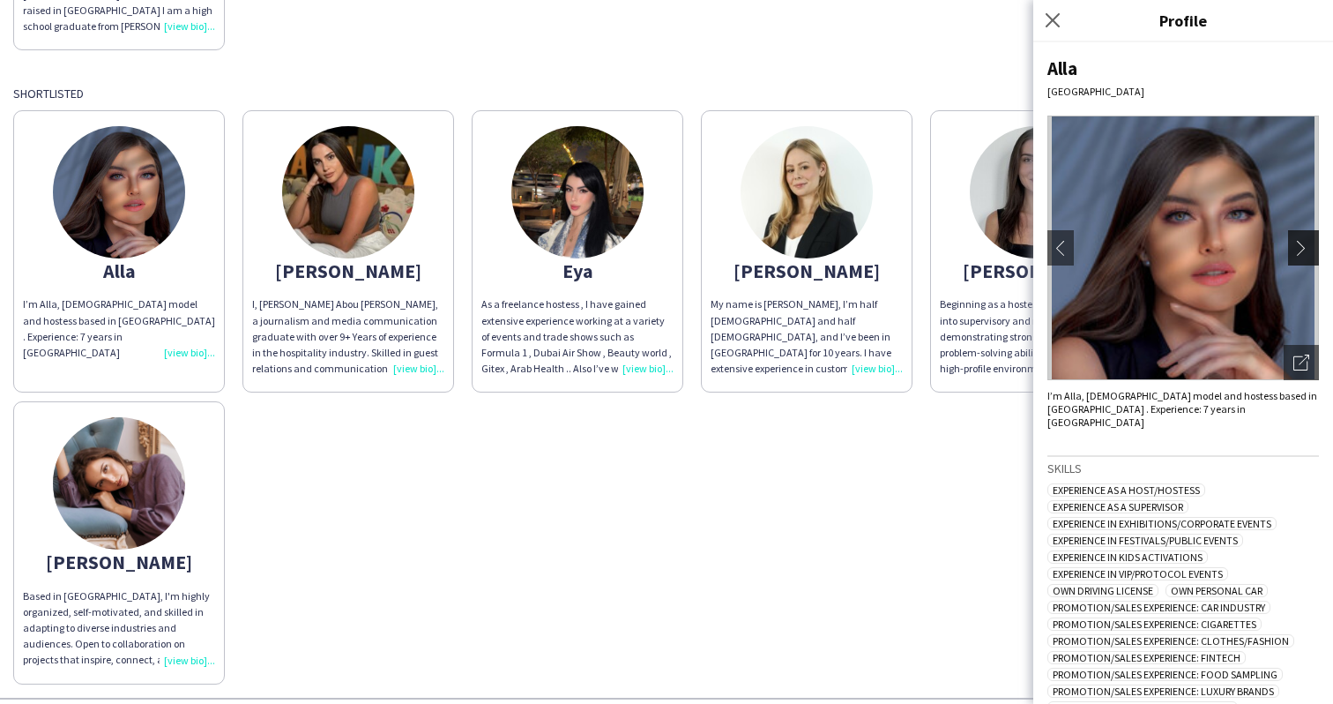
click at [1307, 250] on app-icon "chevron-right" at bounding box center [1306, 248] width 25 height 16
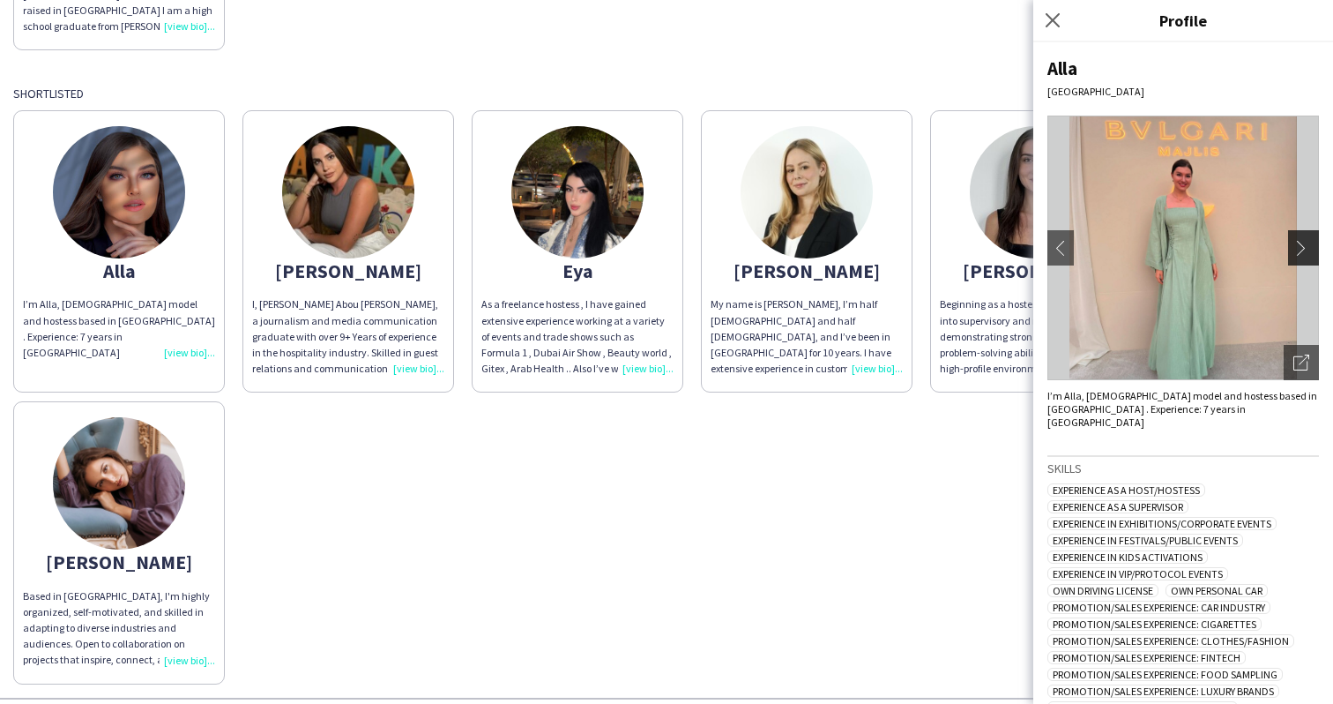
click at [1304, 250] on app-icon "chevron-right" at bounding box center [1306, 248] width 25 height 16
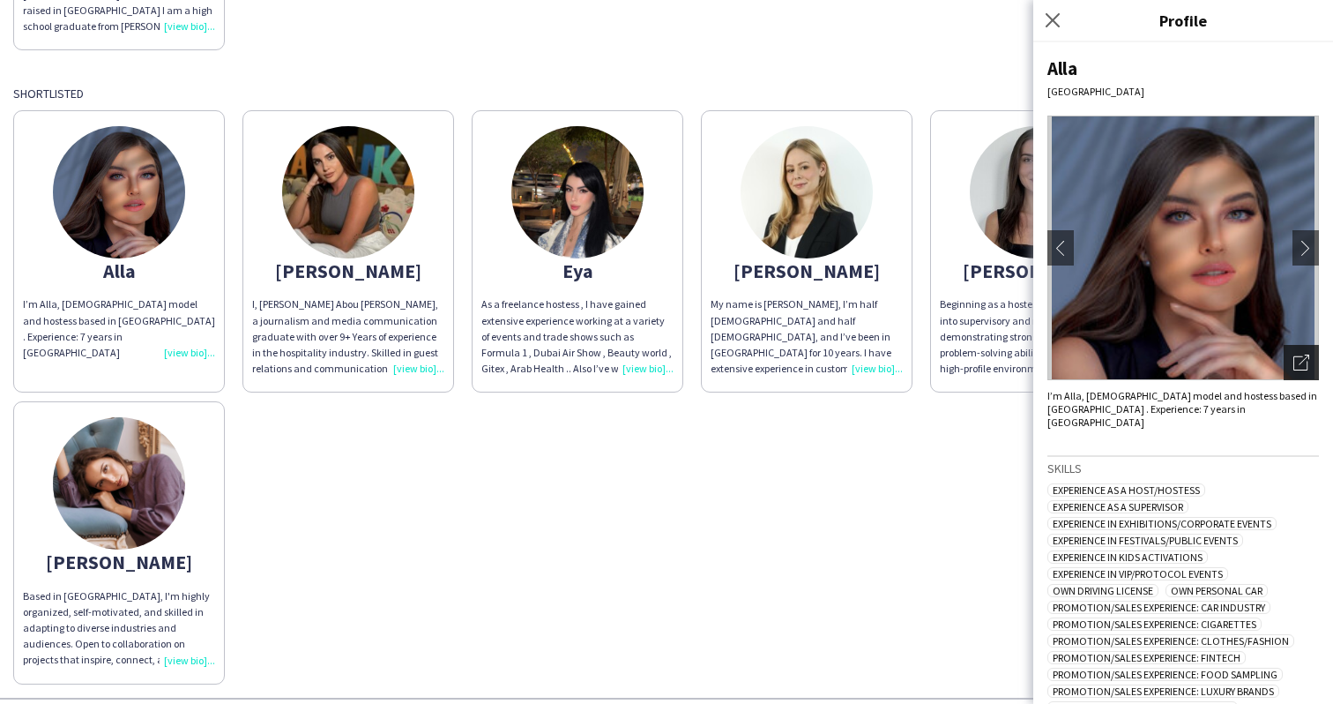
click at [1302, 361] on icon "Open photos pop-in" at bounding box center [1302, 363] width 16 height 16
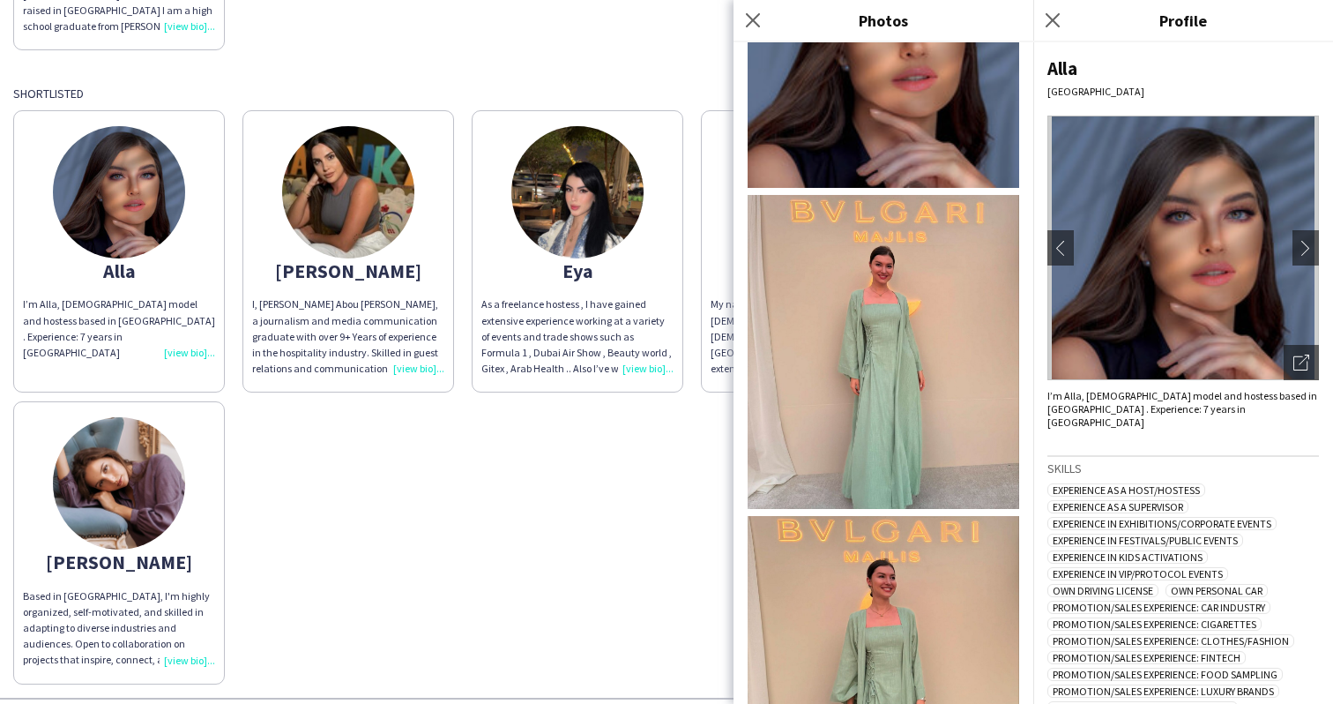
scroll to position [254, 0]
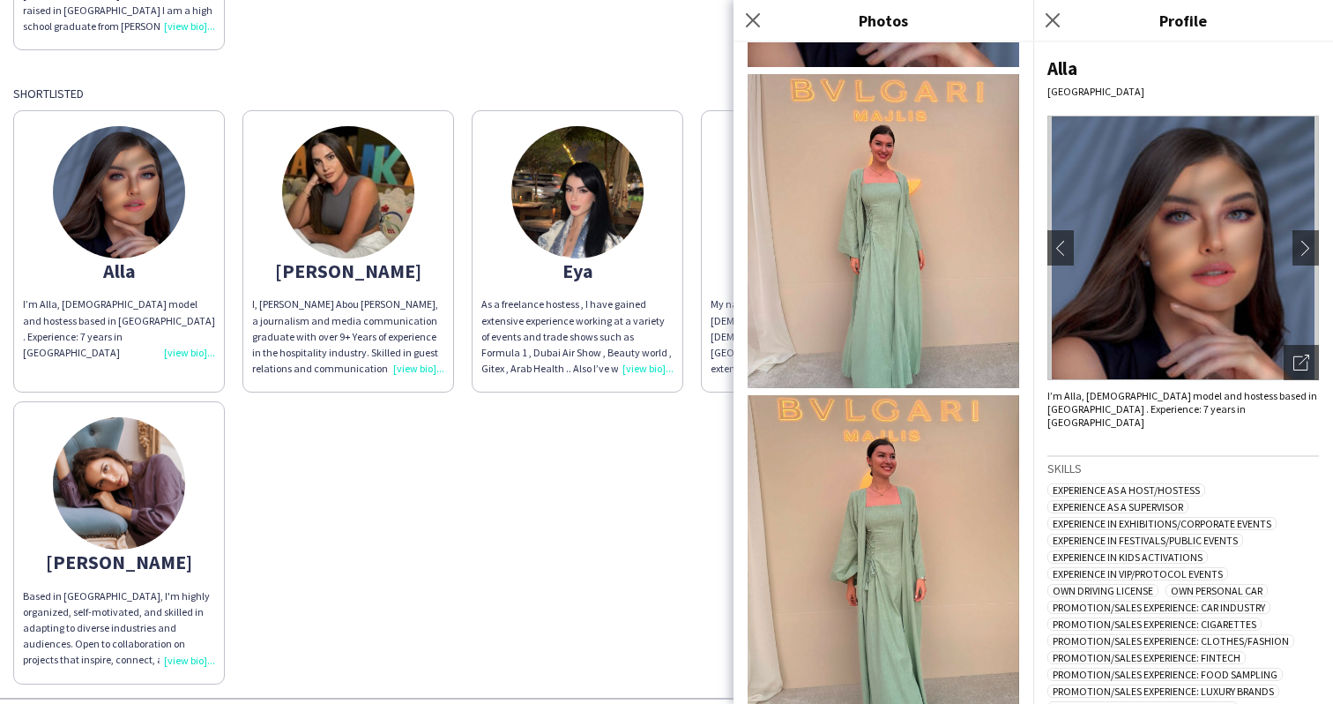
click at [903, 514] on img at bounding box center [884, 549] width 272 height 309
click at [157, 478] on img at bounding box center [119, 483] width 132 height 132
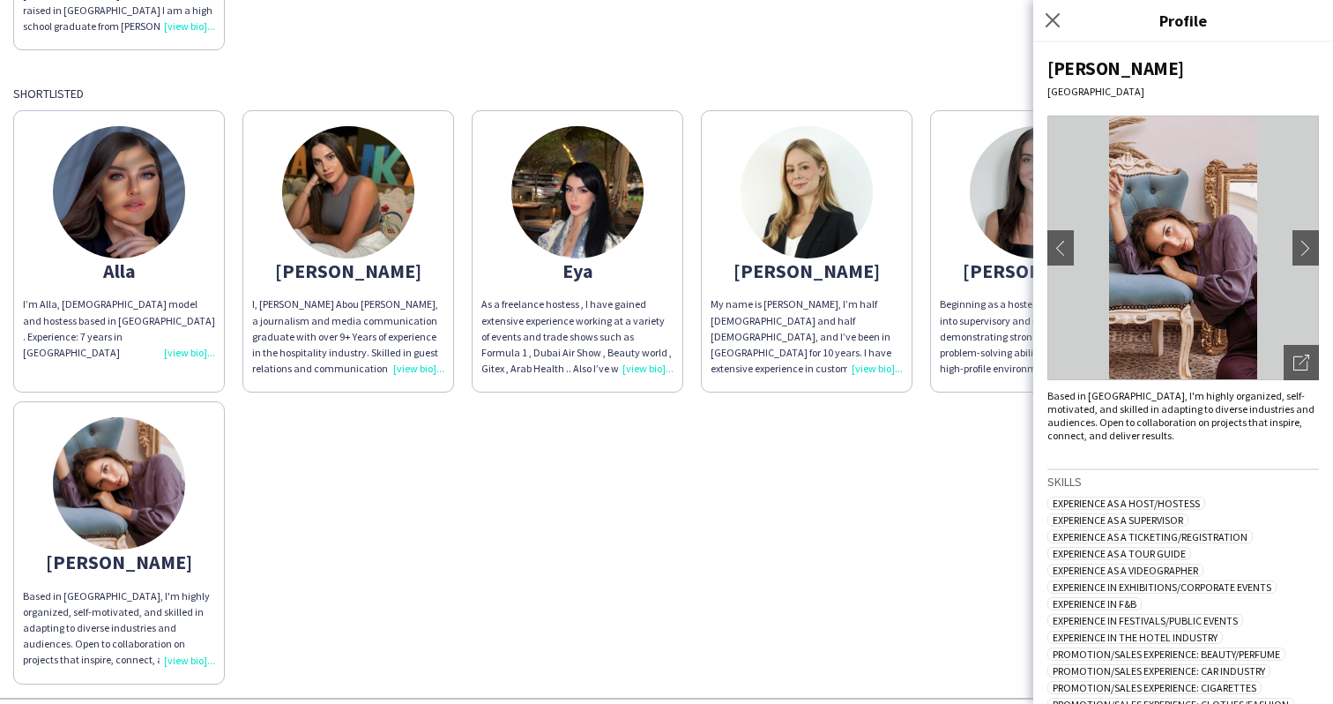
click at [588, 235] on img at bounding box center [577, 192] width 132 height 132
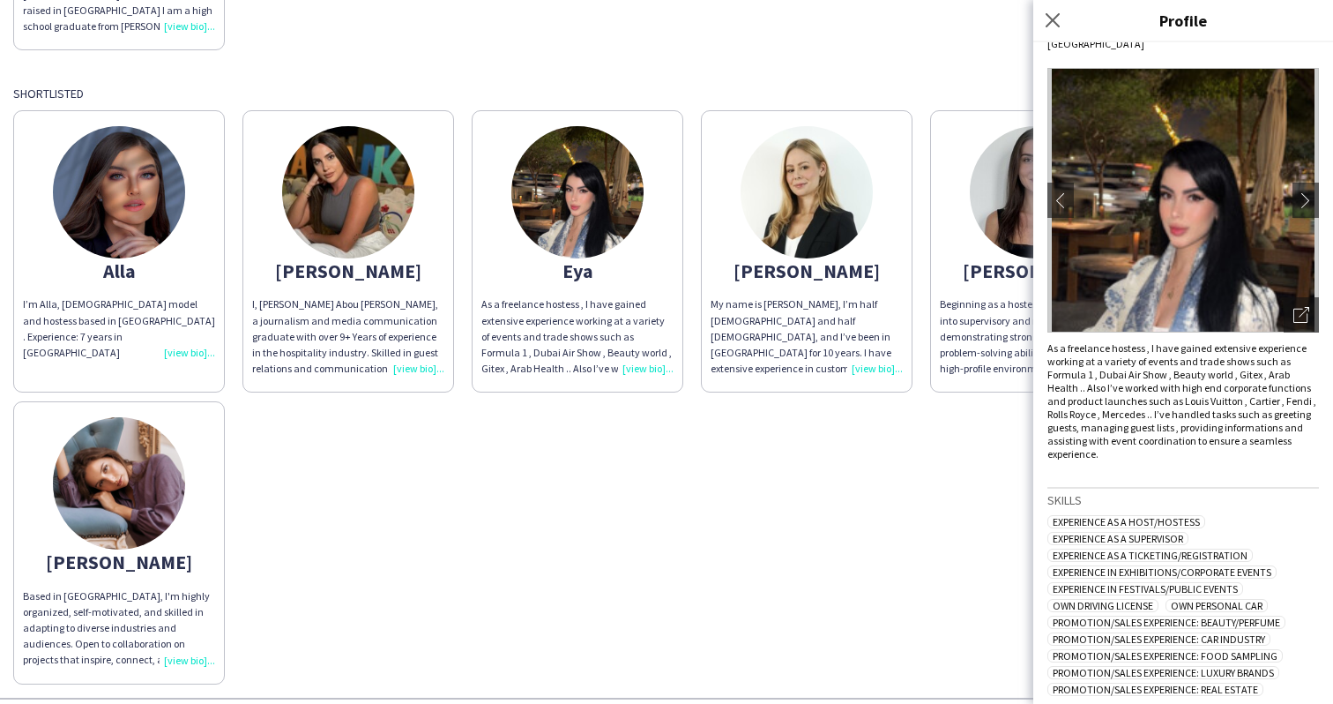
scroll to position [75, 0]
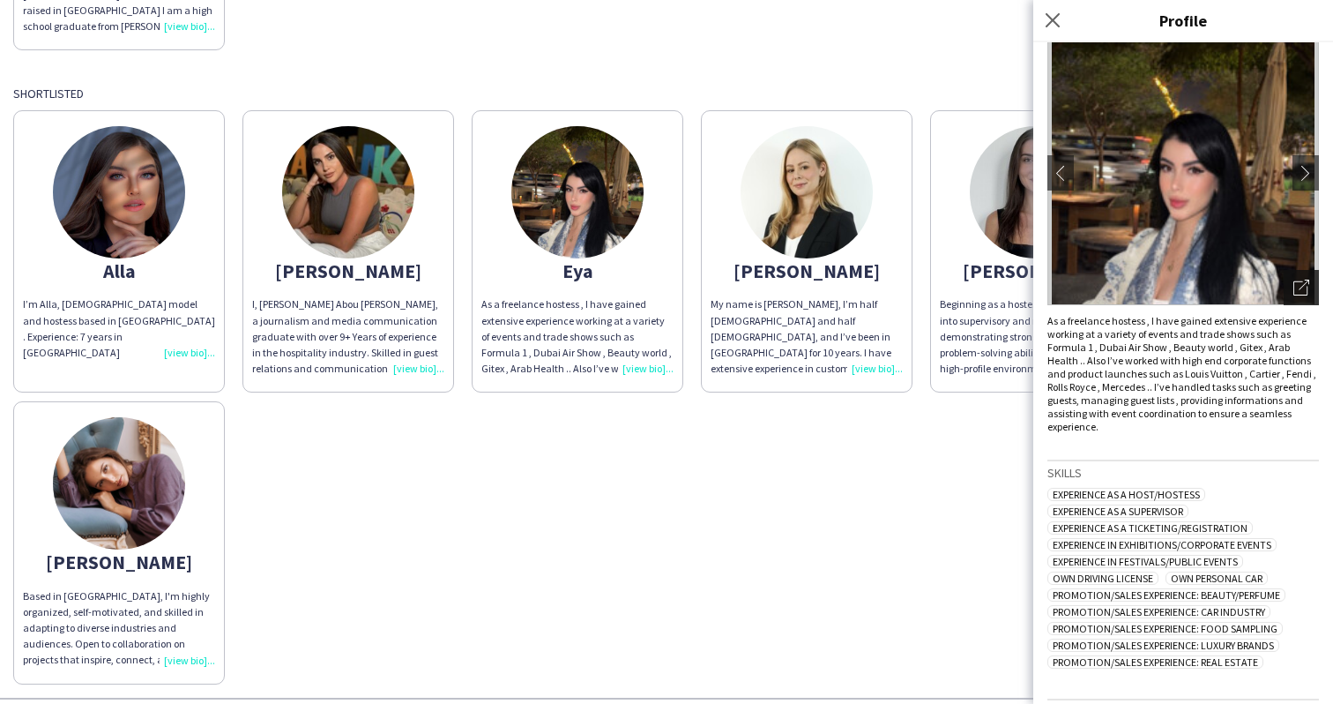
click at [1303, 274] on div "Open photos pop-in" at bounding box center [1301, 287] width 35 height 35
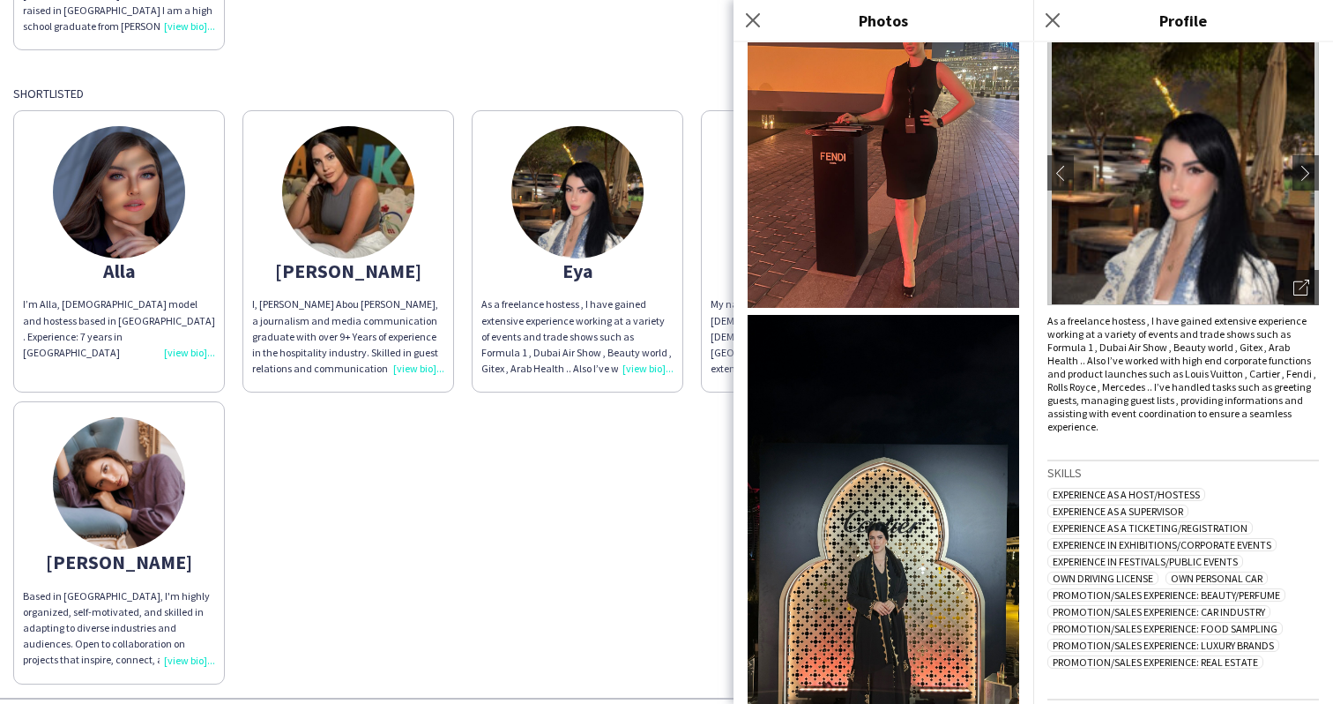
scroll to position [1219, 0]
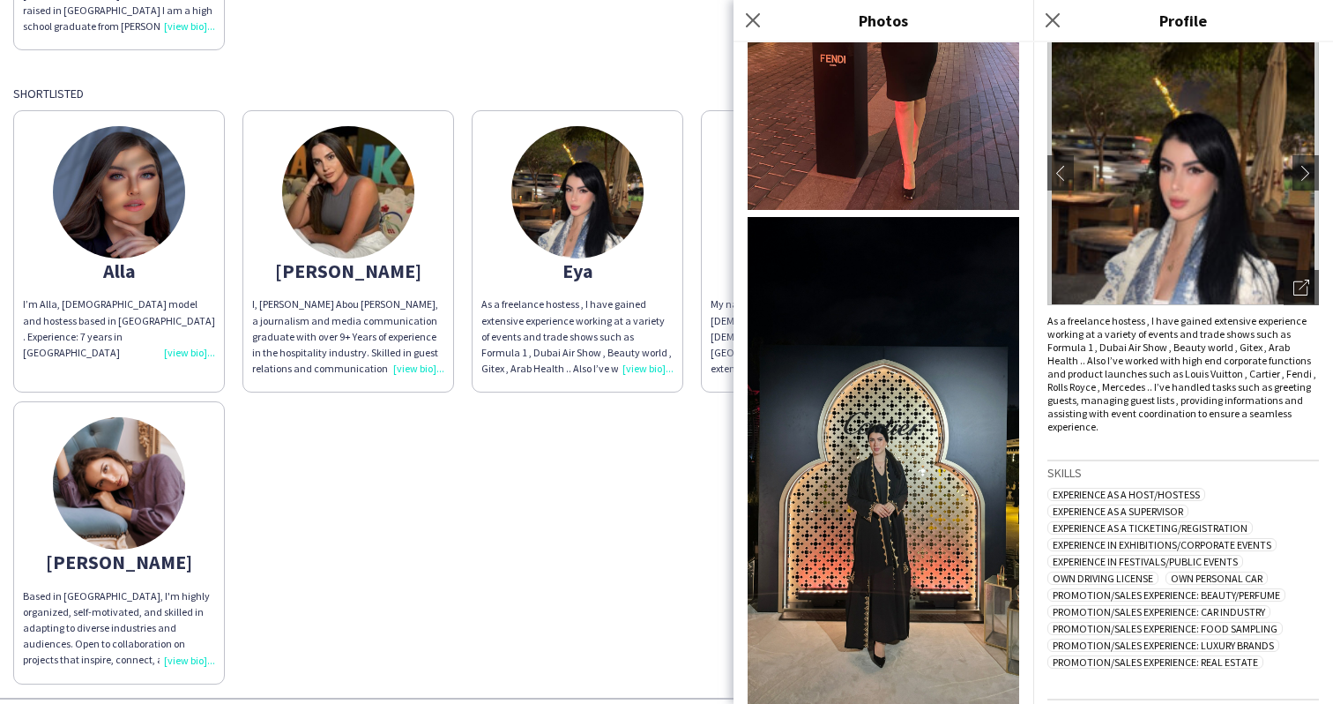
click at [907, 483] on img at bounding box center [884, 460] width 272 height 487
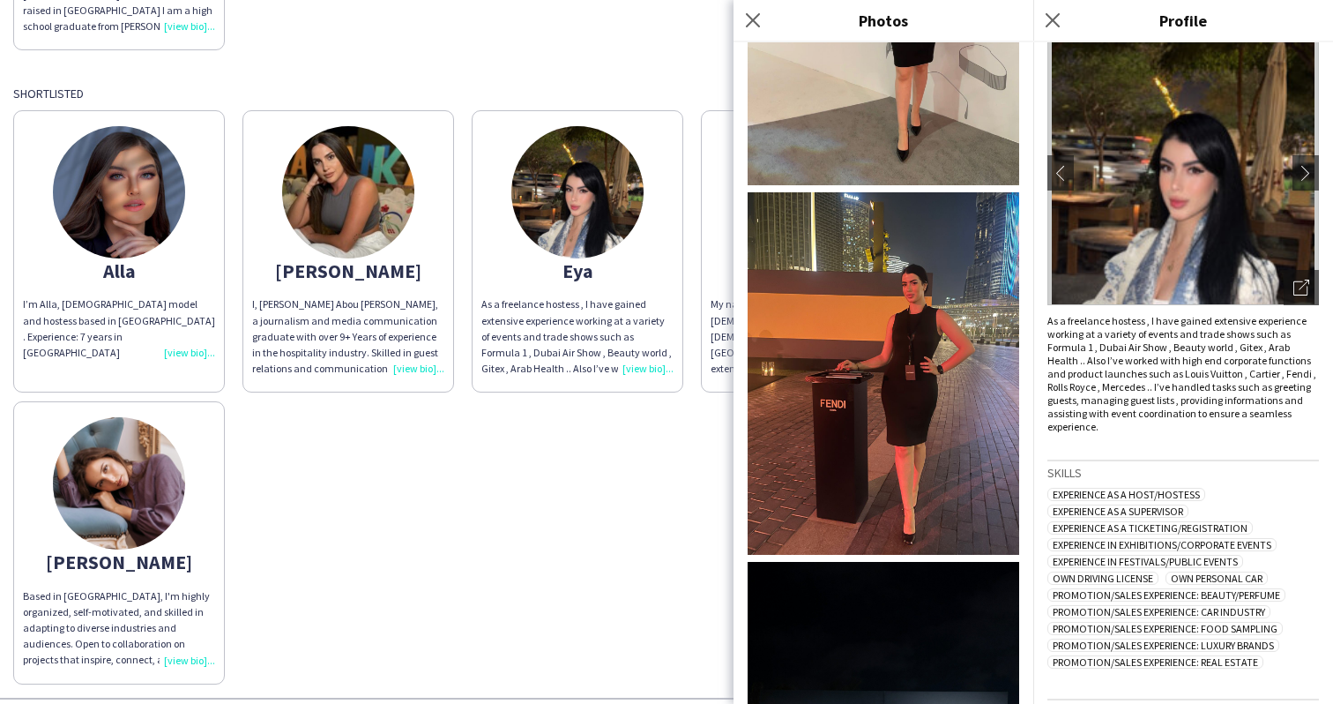
scroll to position [824, 0]
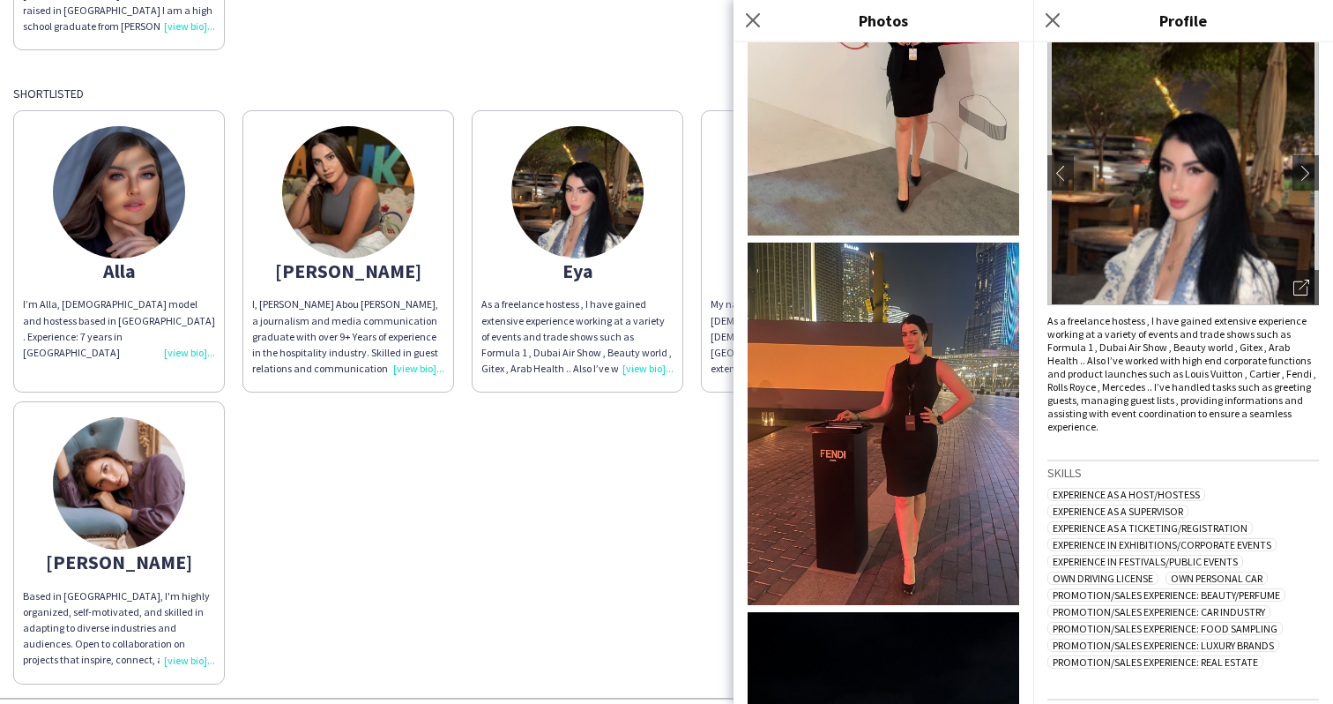
click at [921, 427] on img at bounding box center [884, 424] width 272 height 362
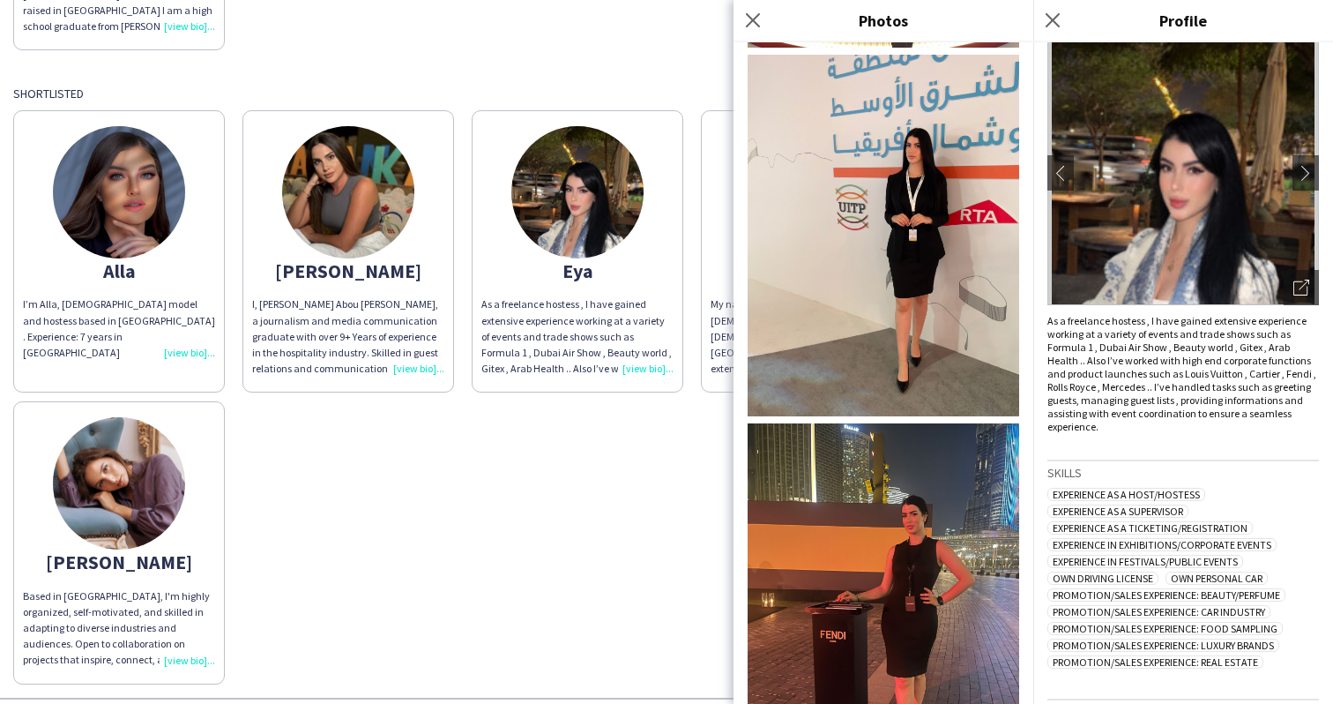
scroll to position [636, 0]
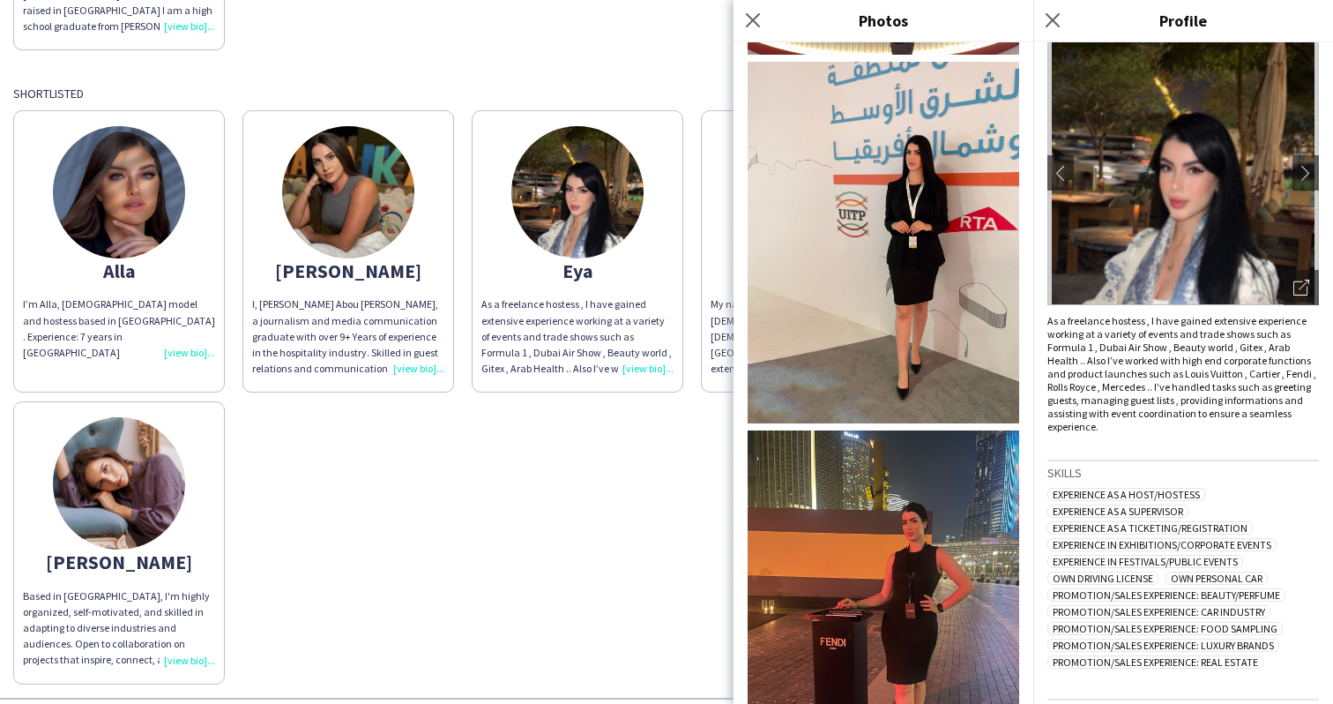
click at [926, 232] on img at bounding box center [884, 243] width 272 height 362
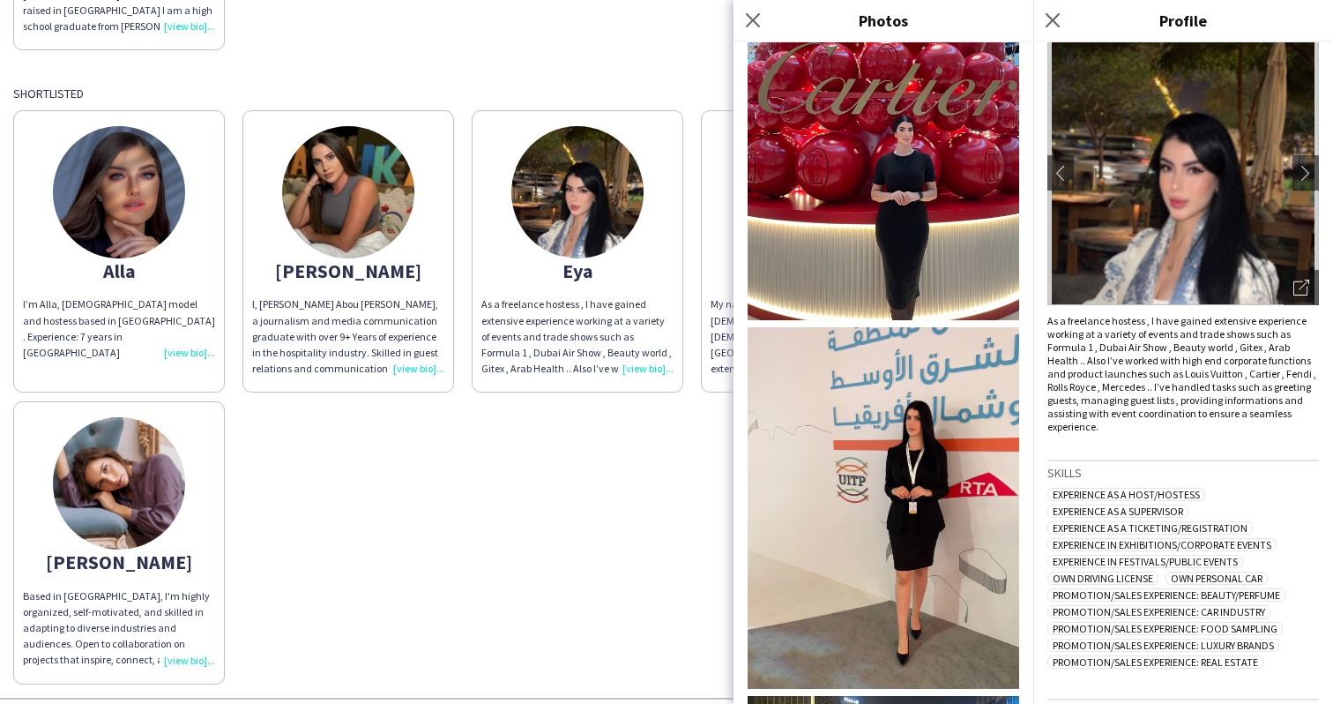
scroll to position [365, 0]
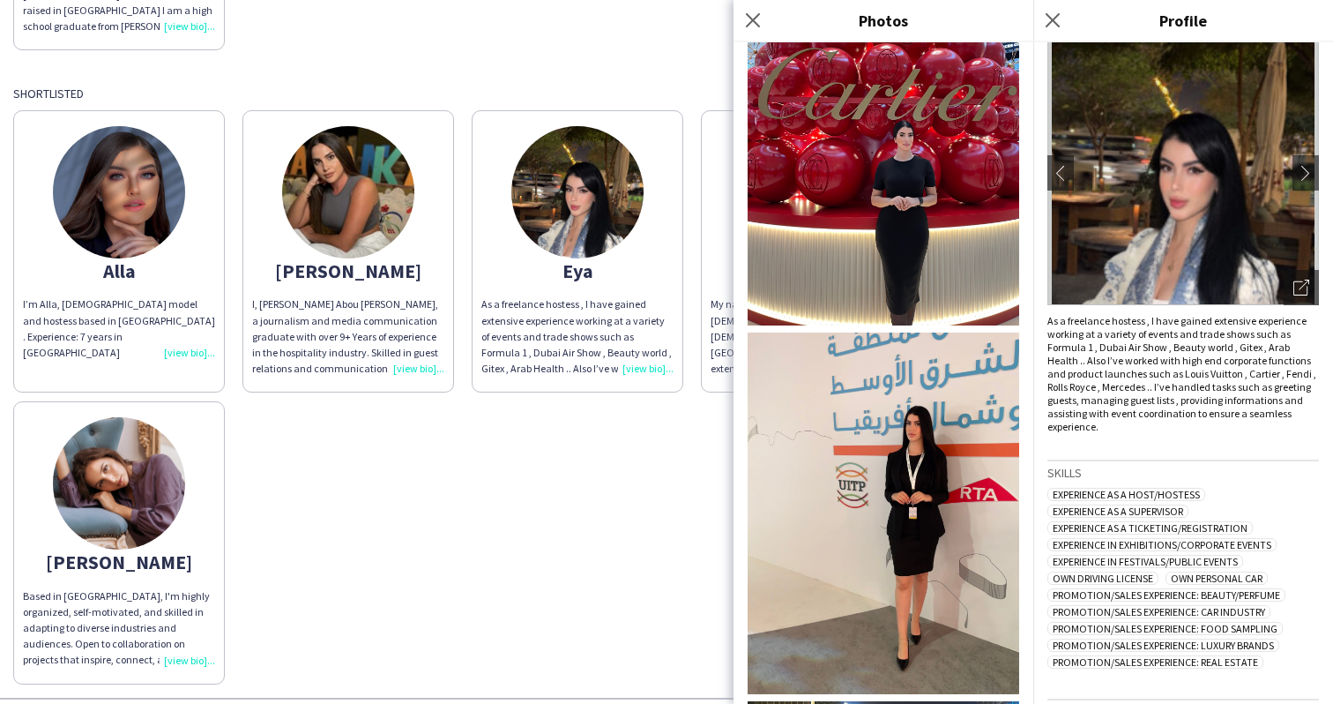
click at [661, 396] on div "Alla I’m Alla, [DEMOGRAPHIC_DATA] model and hostess based in [GEOGRAPHIC_DATA] …" at bounding box center [666, 392] width 1307 height 582
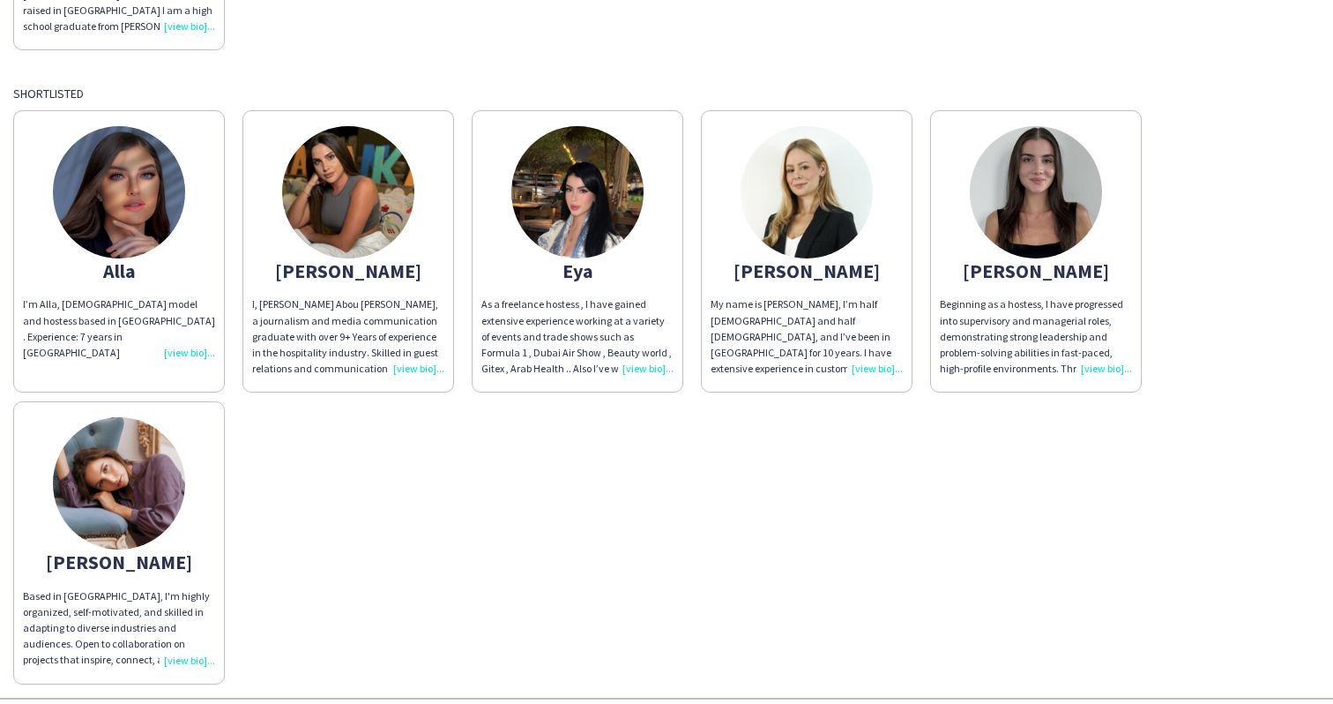
click at [1016, 231] on img at bounding box center [1036, 192] width 132 height 132
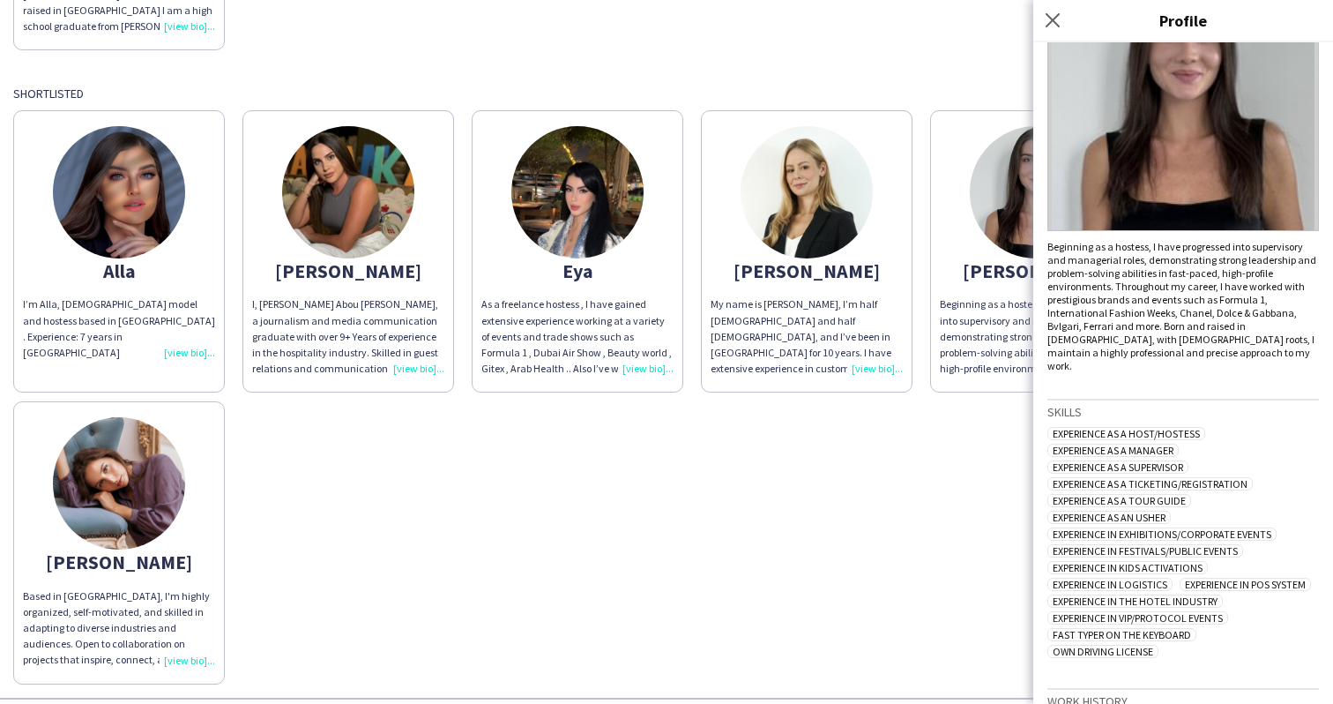
scroll to position [0, 0]
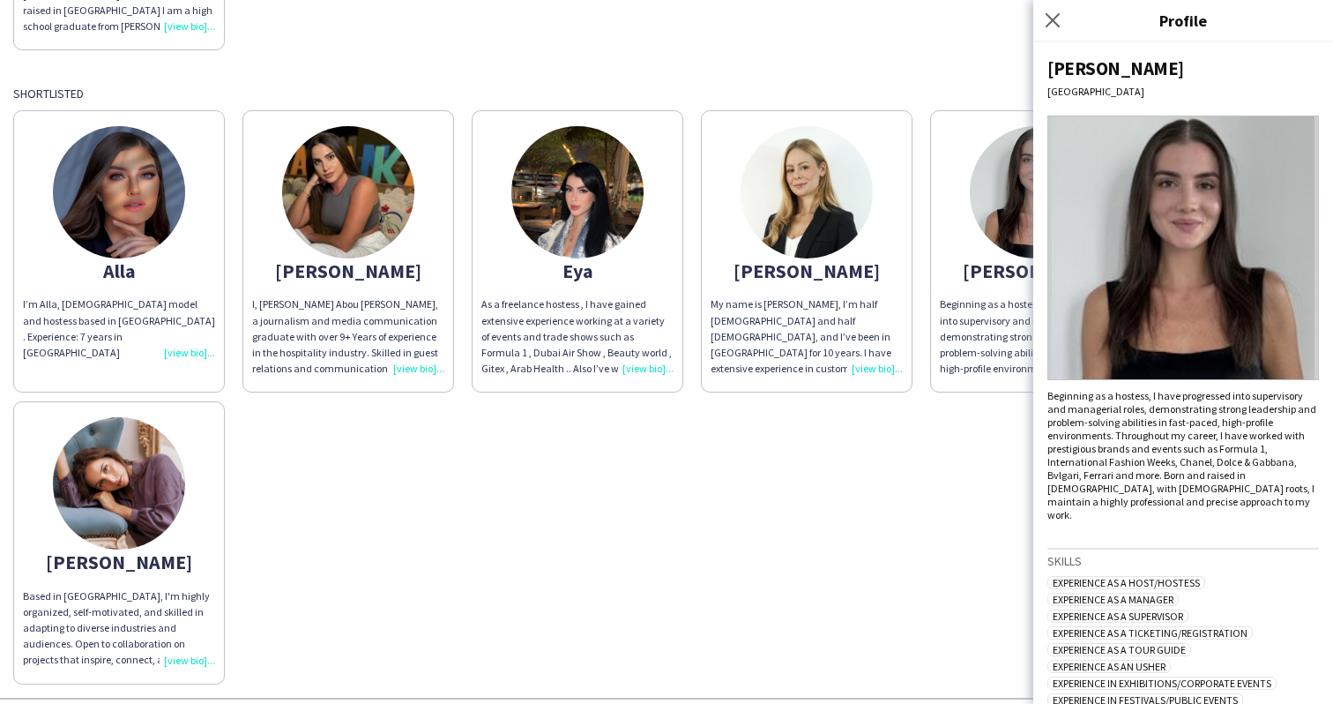
click at [787, 230] on img at bounding box center [807, 192] width 132 height 132
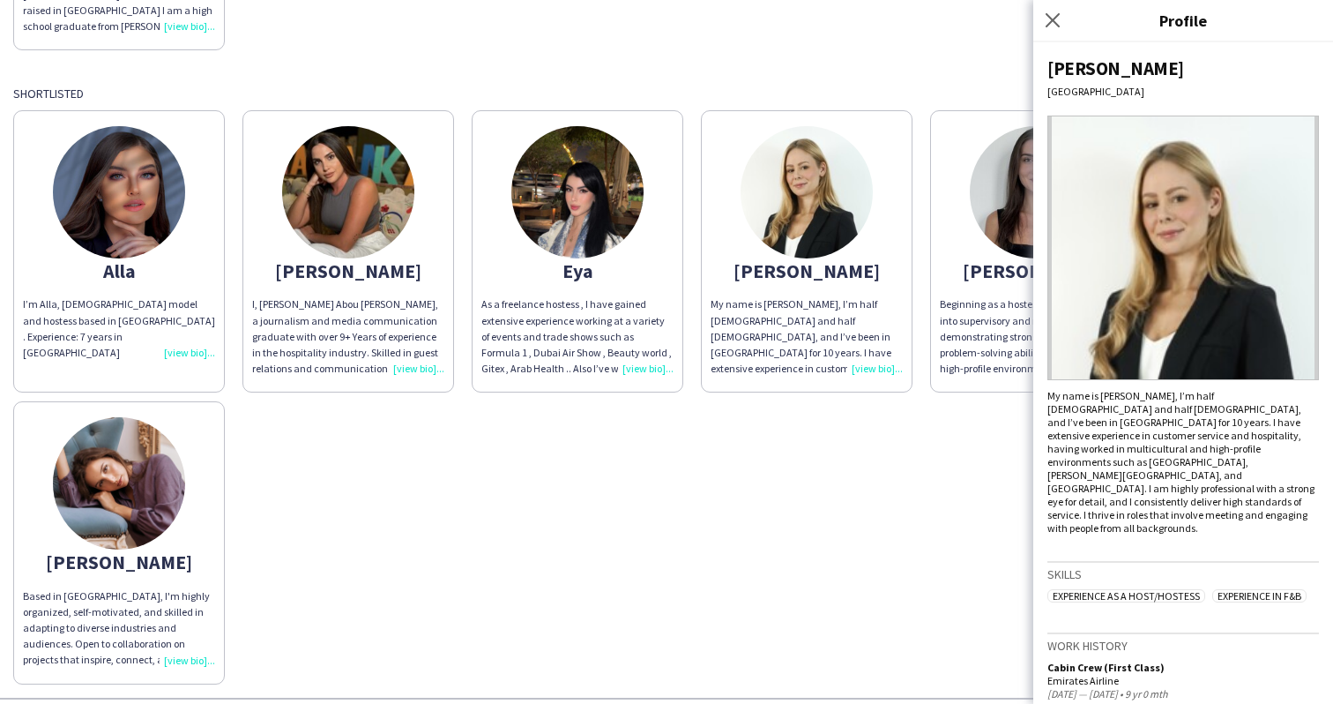
click at [1191, 233] on img at bounding box center [1184, 248] width 272 height 265
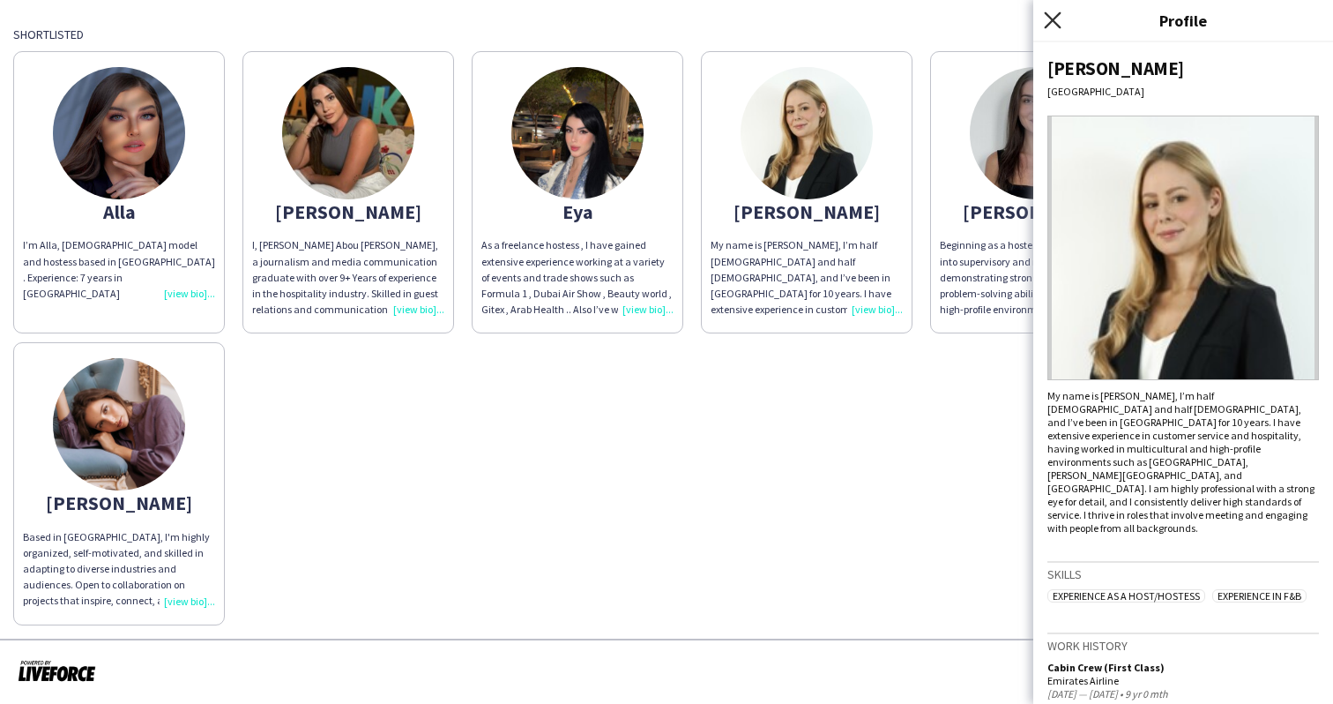
click at [1051, 22] on icon at bounding box center [1052, 19] width 17 height 17
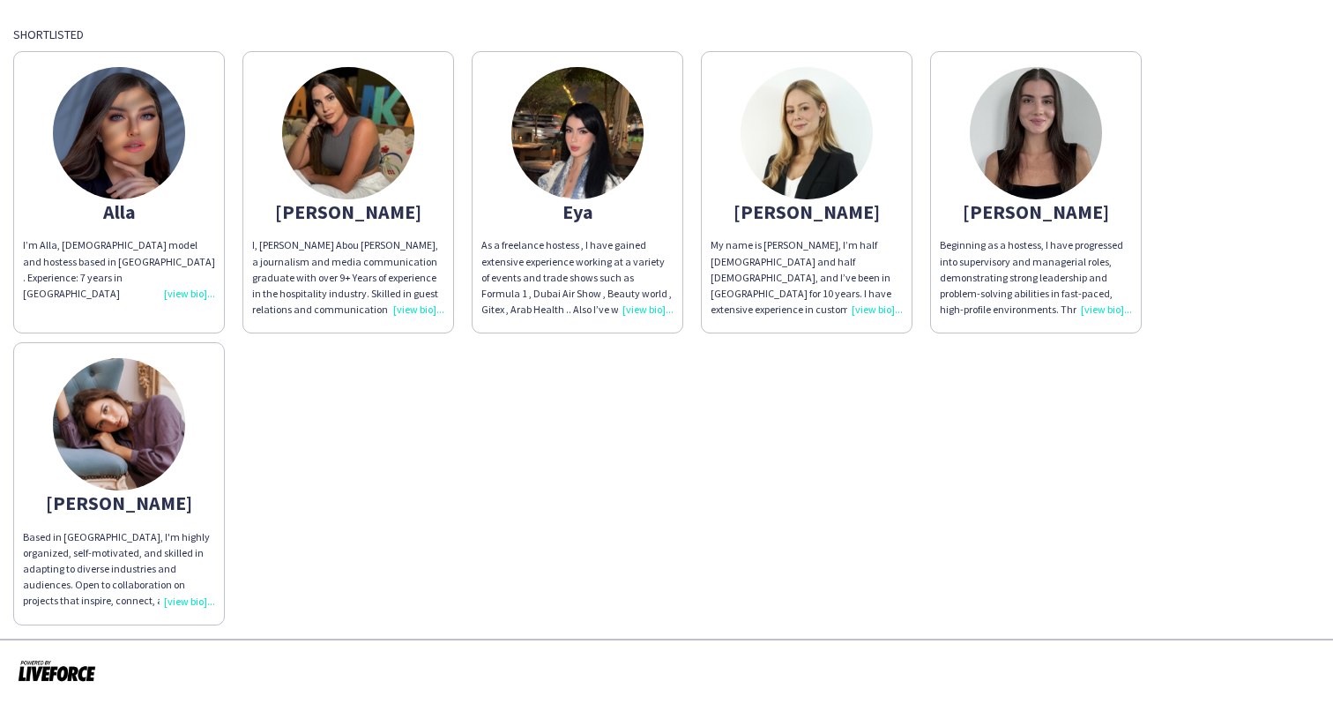
click at [162, 445] on img at bounding box center [119, 424] width 132 height 132
